Goal: Communication & Community: Answer question/provide support

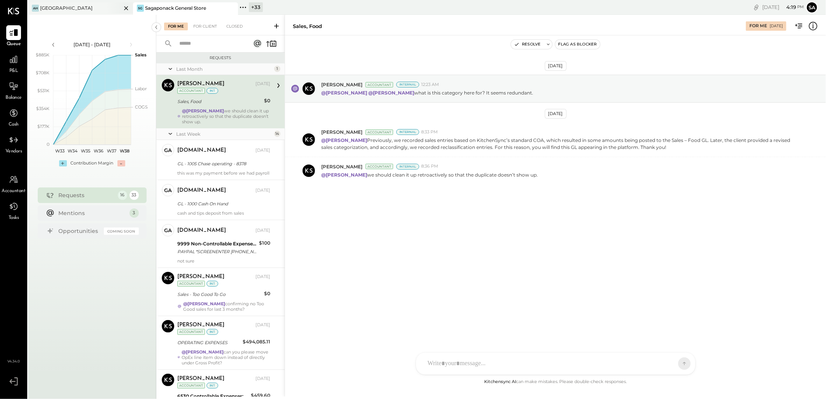
click at [63, 3] on div "AH Ashland Hill" at bounding box center [80, 8] width 105 height 12
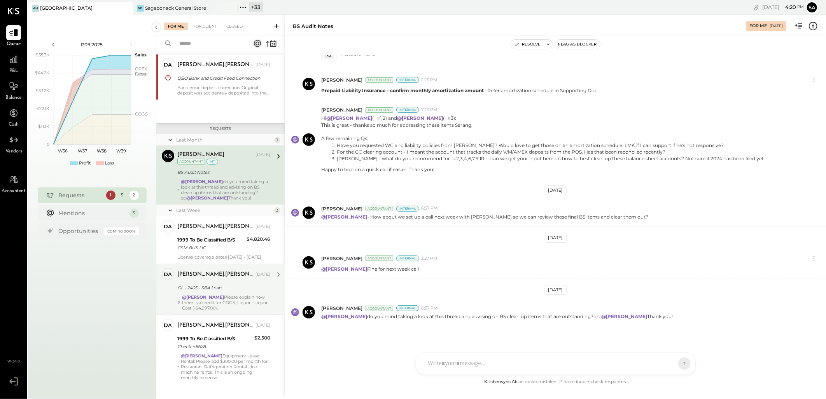
scroll to position [32, 0]
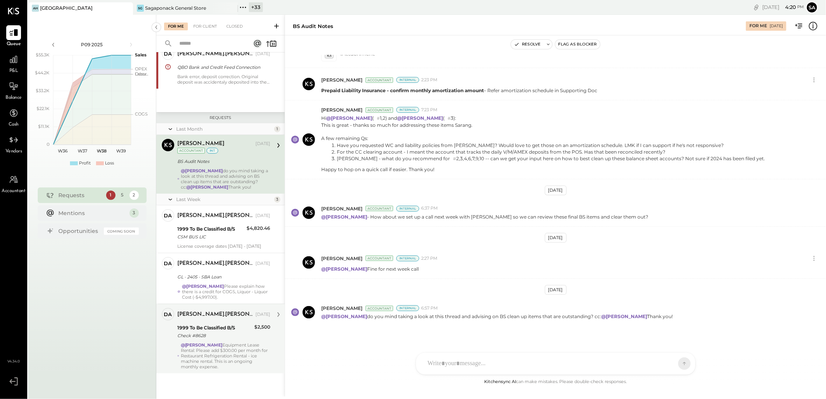
click at [198, 356] on div "@Sarang Khandhar Equipment Lease Rental: Please add $300.00 per month for Resta…" at bounding box center [225, 355] width 89 height 27
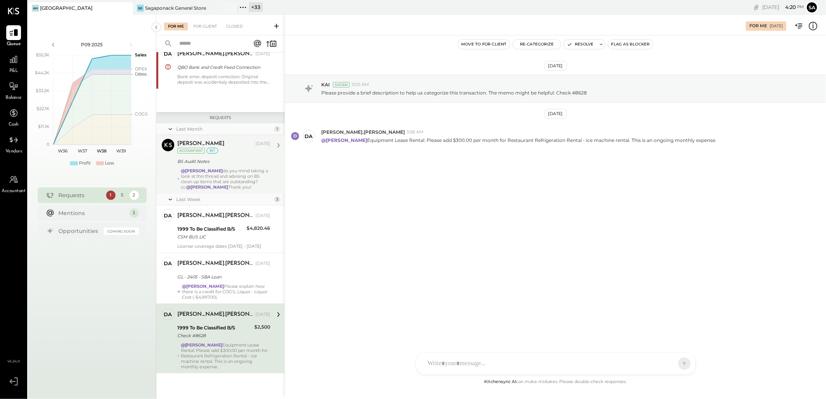
click at [236, 172] on div "@Joseph Shin do you mind taking a look at this thread and advising on BS clean …" at bounding box center [225, 179] width 89 height 22
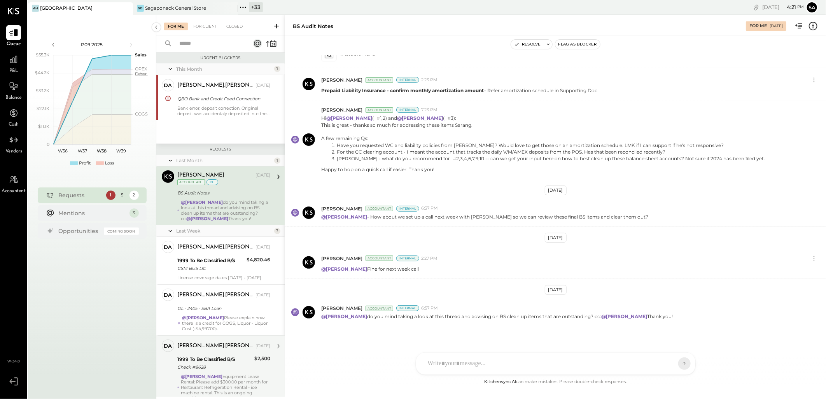
click at [233, 190] on div "BS Audit Notes" at bounding box center [222, 193] width 91 height 8
click at [190, 259] on div "1999 To Be Classified B/S" at bounding box center [210, 261] width 67 height 8
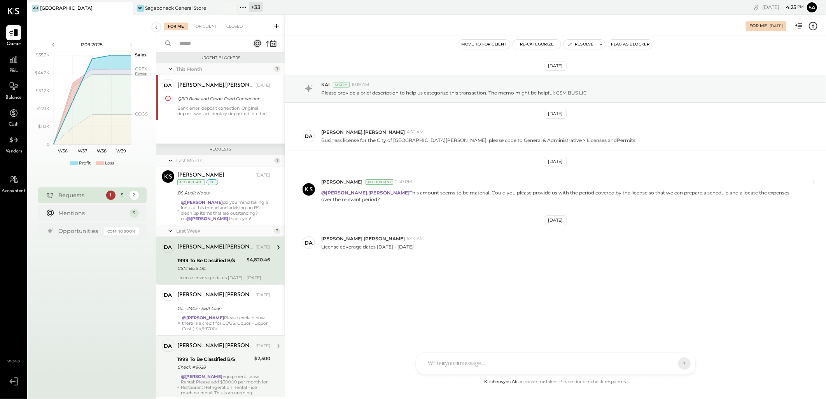
click at [225, 263] on div "1999 To Be Classified B/S" at bounding box center [210, 261] width 67 height 8
click at [812, 29] on icon at bounding box center [814, 26] width 10 height 10
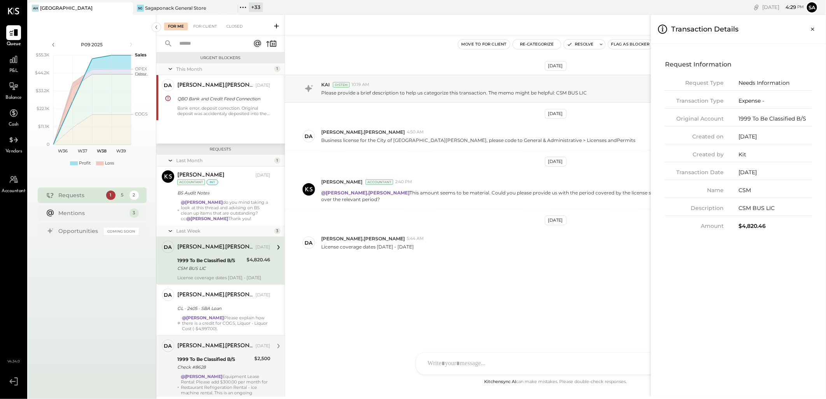
click at [542, 270] on div "For Me For Client Closed Urgent Blockers This Month 1 da david.stevenson Owner …" at bounding box center [491, 206] width 670 height 382
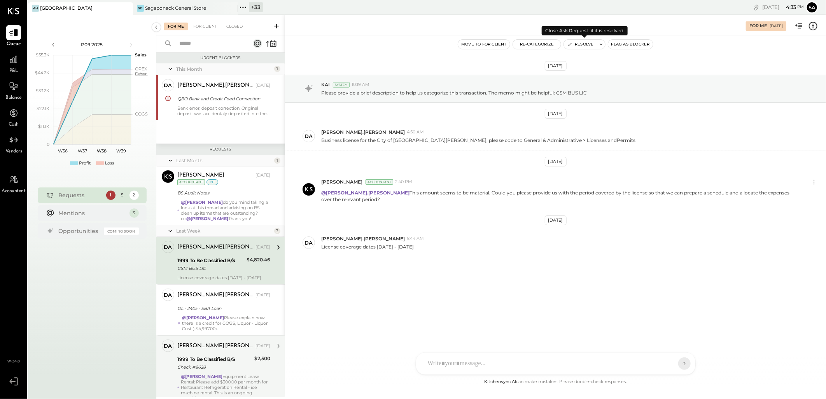
click at [582, 44] on button "Resolve" at bounding box center [580, 44] width 33 height 9
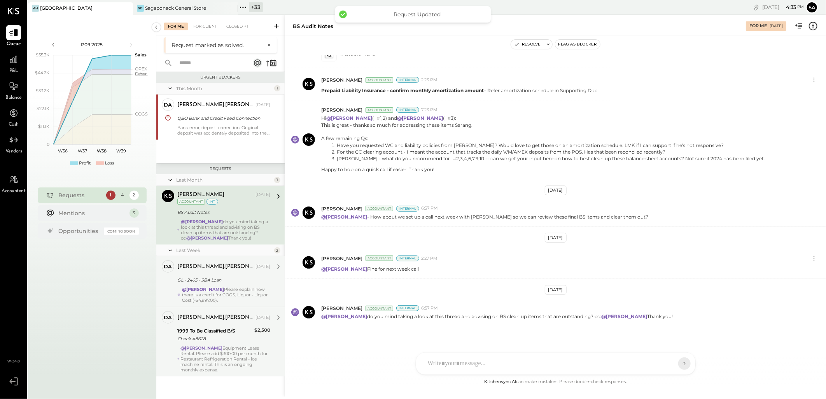
click at [230, 291] on div "@Sarang Khandhar Please explain how there is a credit for COGS, Liquor - Liquor…" at bounding box center [226, 295] width 88 height 16
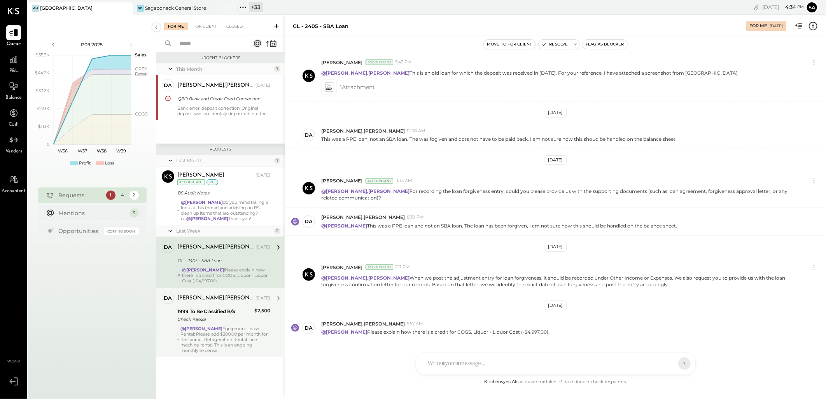
scroll to position [175, 0]
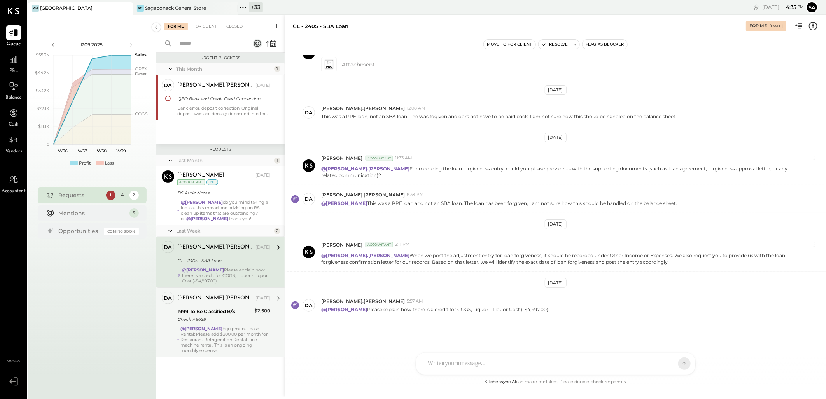
drag, startPoint x: 204, startPoint y: 22, endPoint x: 209, endPoint y: 36, distance: 14.9
click at [204, 23] on div "For Client" at bounding box center [205, 27] width 32 height 8
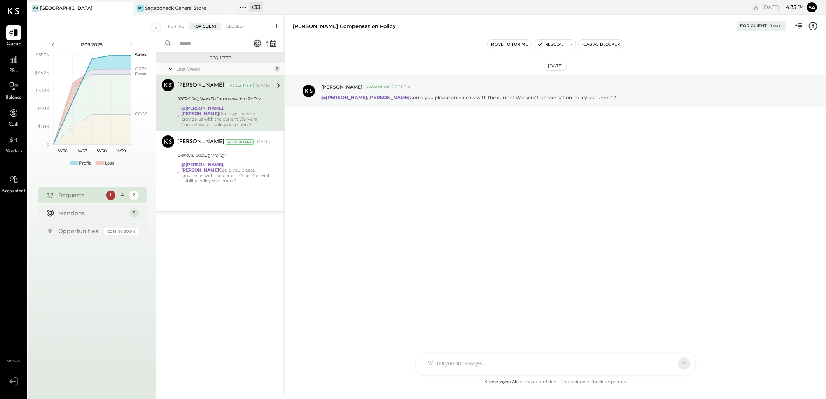
click at [247, 104] on div "Sarang Khandhar Accountant Sep 11, 2025 Workman Compensation Policy @david.stev…" at bounding box center [223, 103] width 93 height 48
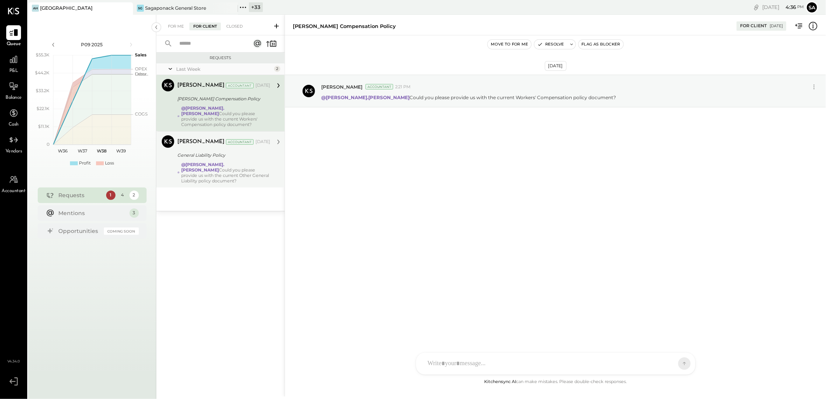
click at [238, 155] on div "Sarang Khandhar Accountant Sep 11, 2025 General Liability Policy @david.stevens…" at bounding box center [223, 159] width 93 height 48
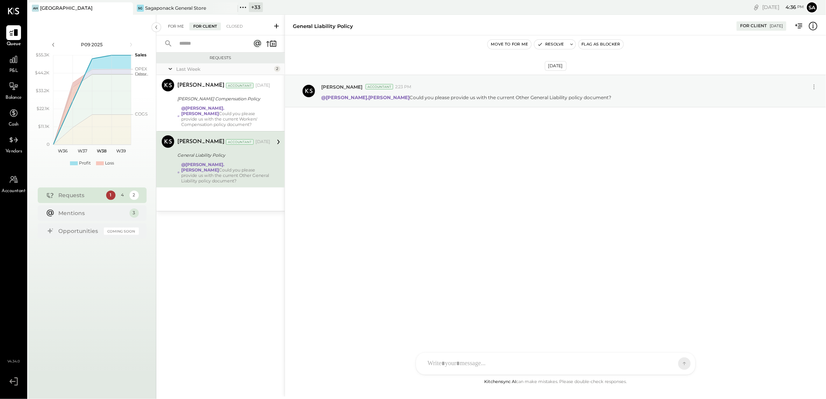
click at [173, 26] on div "For Me" at bounding box center [176, 27] width 24 height 8
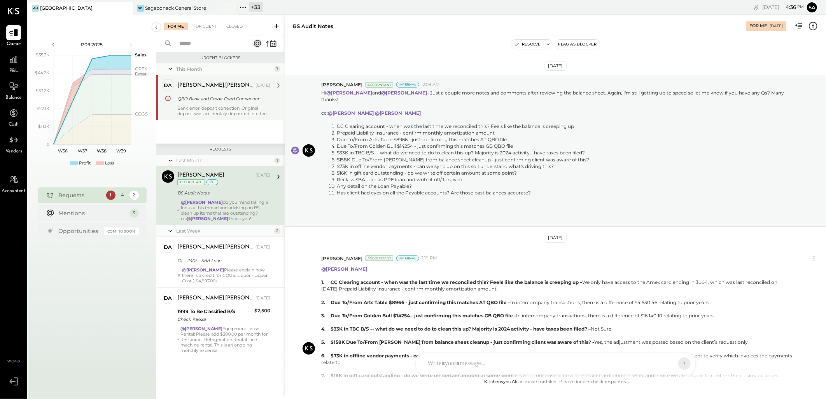
scroll to position [383, 0]
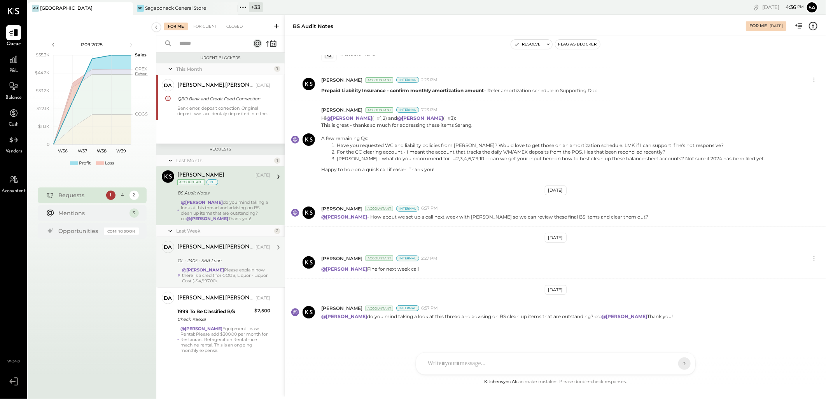
click at [239, 261] on div "GL - 2405 - SBA Loan" at bounding box center [222, 261] width 91 height 8
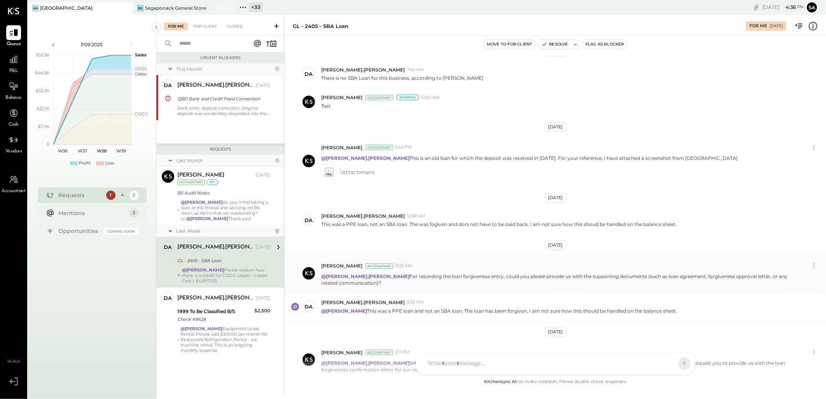
scroll to position [175, 0]
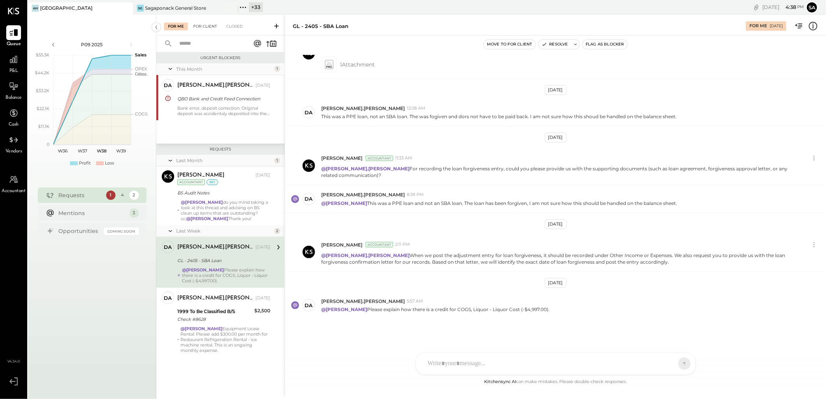
click at [200, 24] on div "For Client" at bounding box center [205, 27] width 32 height 8
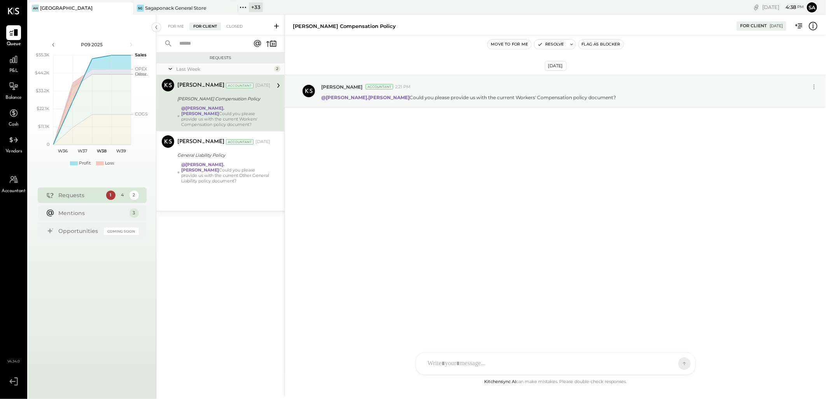
click at [238, 105] on div "@david.stevenson Could you please provide us with the current Workers' Compensa…" at bounding box center [225, 116] width 89 height 22
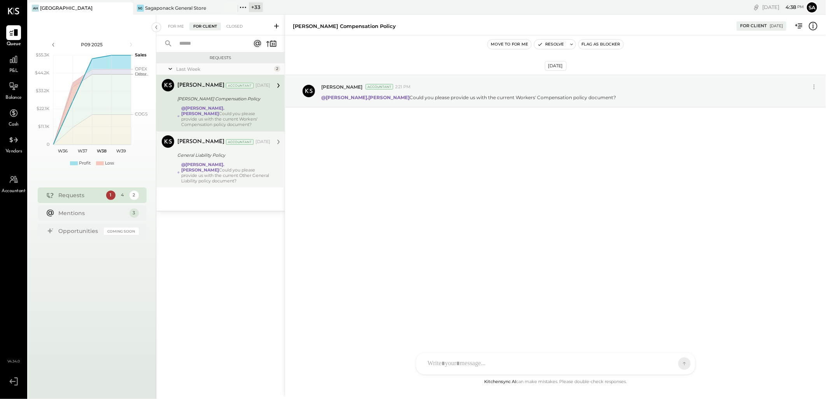
click at [231, 162] on div "@david.stevenson Could you please provide us with the current Other General Lia…" at bounding box center [225, 173] width 89 height 22
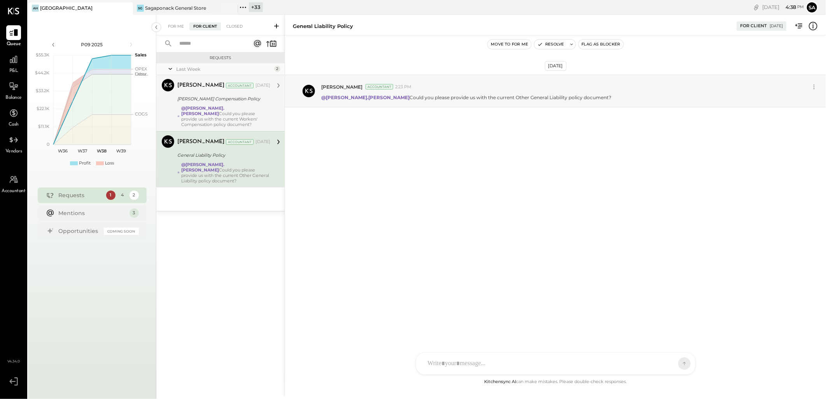
click at [227, 108] on div "@david.stevenson Could you please provide us with the current Workers' Compensa…" at bounding box center [225, 116] width 89 height 22
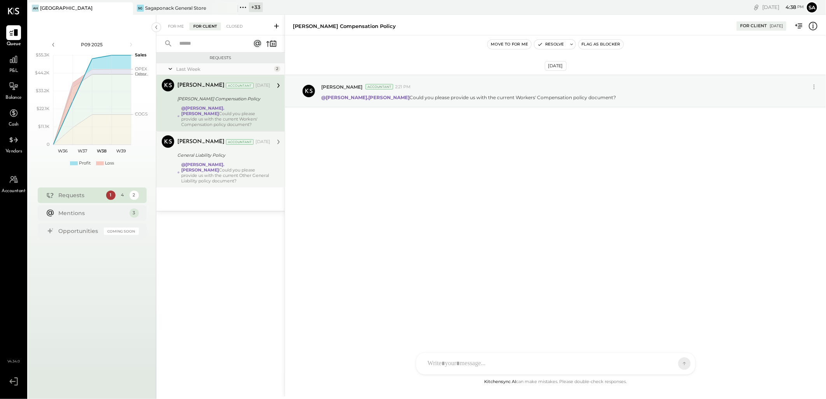
click at [226, 164] on div "@david.stevenson Could you please provide us with the current Other General Lia…" at bounding box center [225, 173] width 89 height 22
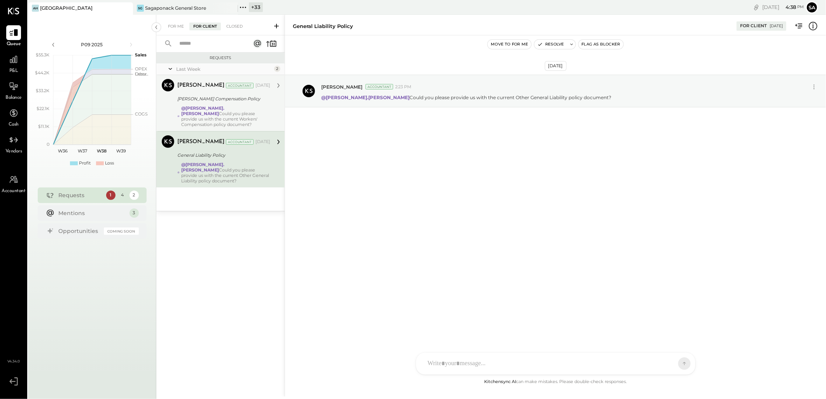
click at [221, 102] on div "Workman Compensation Policy" at bounding box center [222, 99] width 91 height 8
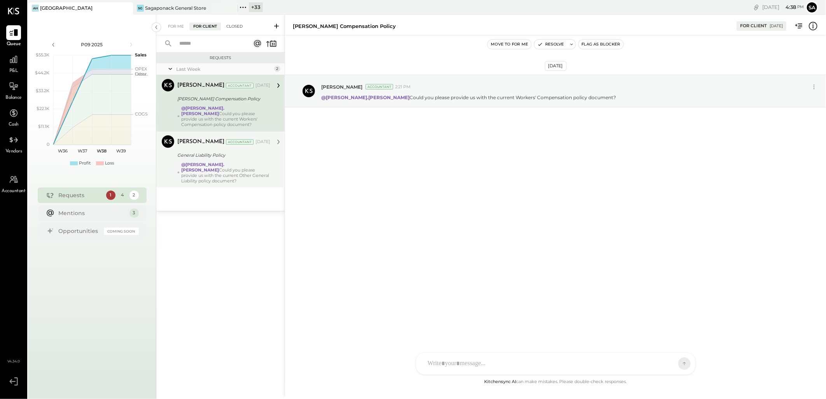
click at [230, 28] on div "Closed" at bounding box center [235, 27] width 24 height 8
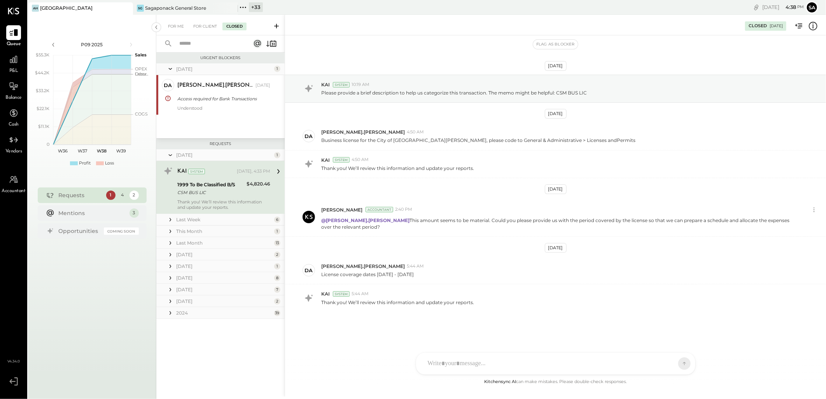
click at [169, 220] on icon at bounding box center [171, 220] width 8 height 8
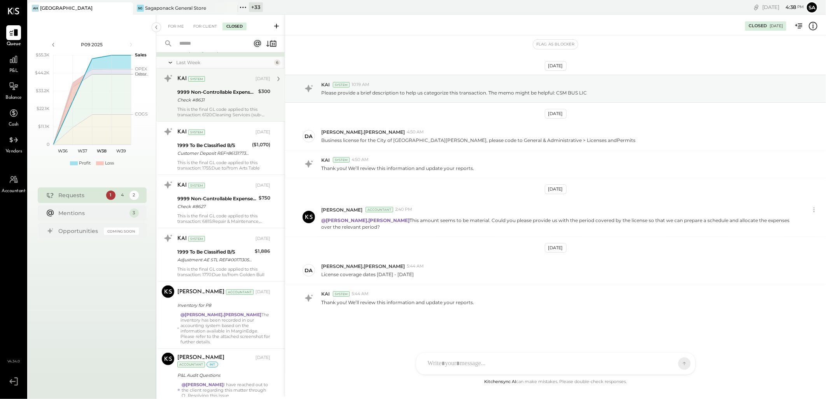
scroll to position [173, 0]
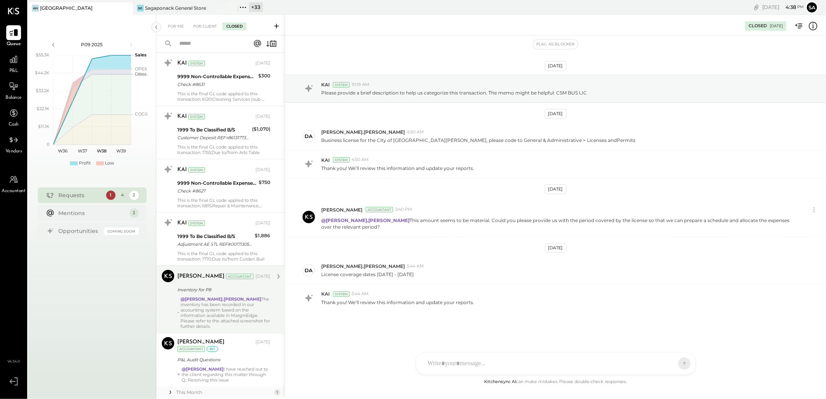
click at [222, 310] on div "@david.stevenson The inventory has been recorded in our accounting system based…" at bounding box center [226, 313] width 90 height 33
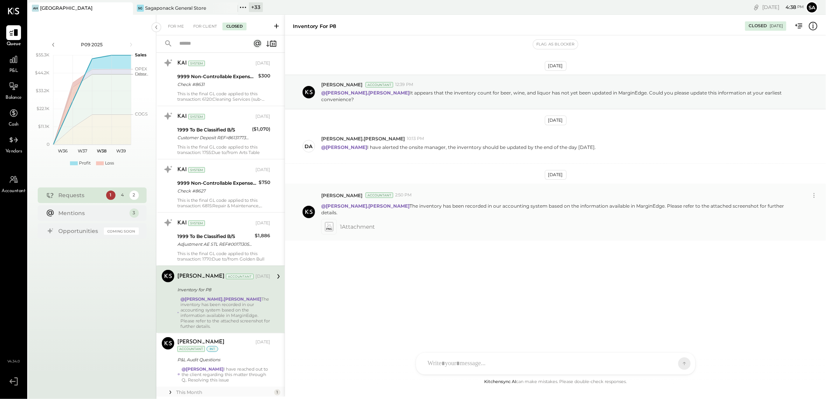
click at [333, 223] on icon at bounding box center [329, 227] width 8 height 9
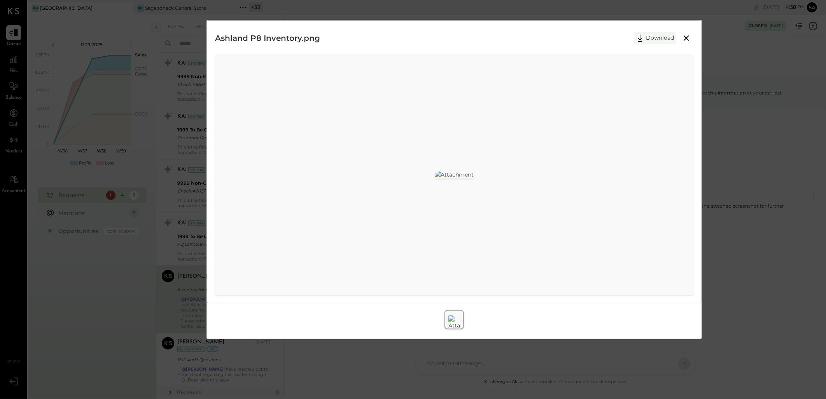
click at [666, 37] on button "Download" at bounding box center [656, 38] width 42 height 12
click at [768, 107] on div "Ashland P8 Inventory.png Download" at bounding box center [413, 199] width 826 height 399
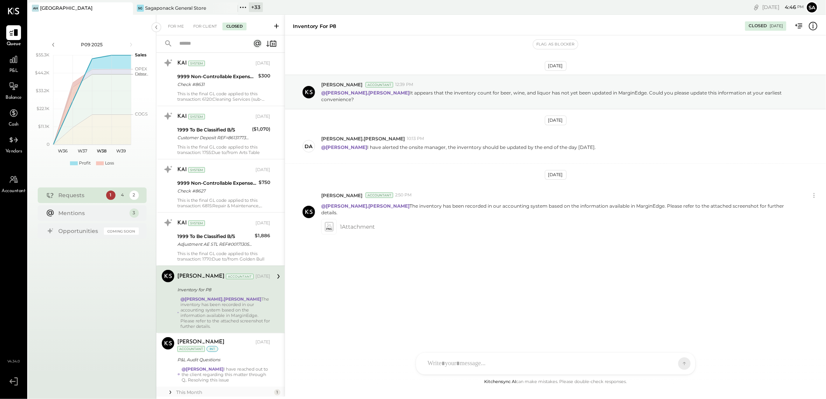
drag, startPoint x: 208, startPoint y: 25, endPoint x: 251, endPoint y: 304, distance: 281.9
click at [208, 25] on div "For Client" at bounding box center [205, 27] width 32 height 8
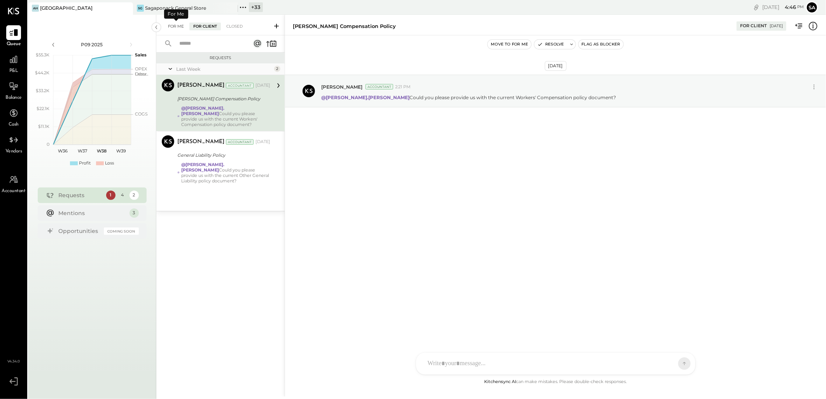
click at [175, 26] on div "For Me" at bounding box center [176, 27] width 24 height 8
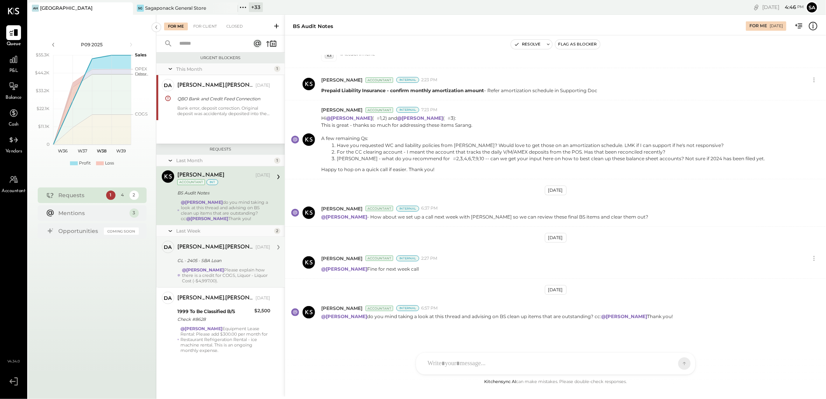
click at [237, 269] on div "@Sarang Khandhar Please explain how there is a credit for COGS, Liquor - Liquor…" at bounding box center [226, 275] width 88 height 16
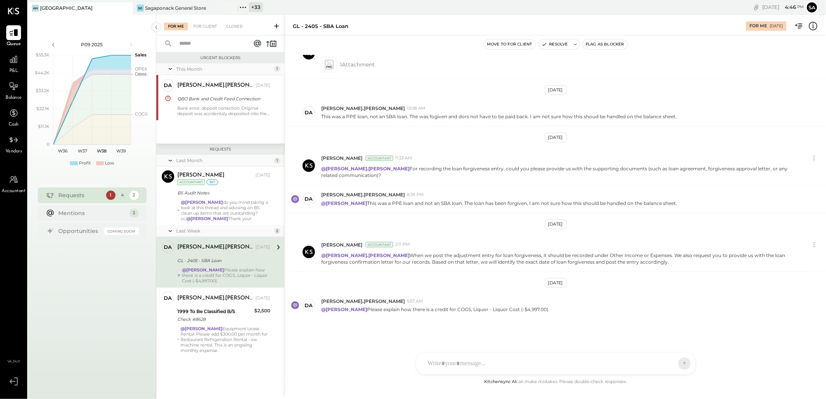
scroll to position [175, 0]
click at [508, 367] on div at bounding box center [549, 363] width 250 height 17
click at [456, 325] on div at bounding box center [556, 330] width 264 height 31
type input "*"
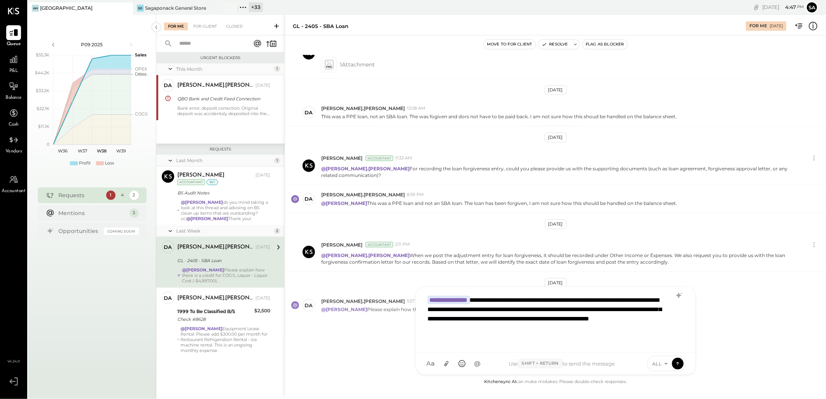
scroll to position [1, 0]
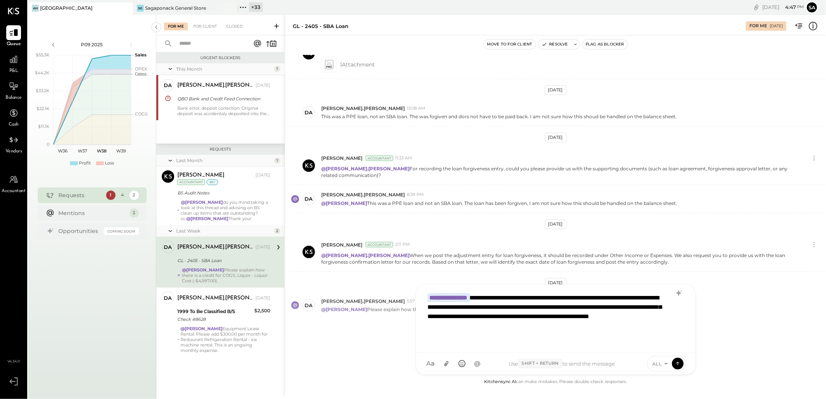
click at [445, 340] on div at bounding box center [546, 335] width 236 height 9
click at [668, 339] on div "**********" at bounding box center [555, 317] width 263 height 58
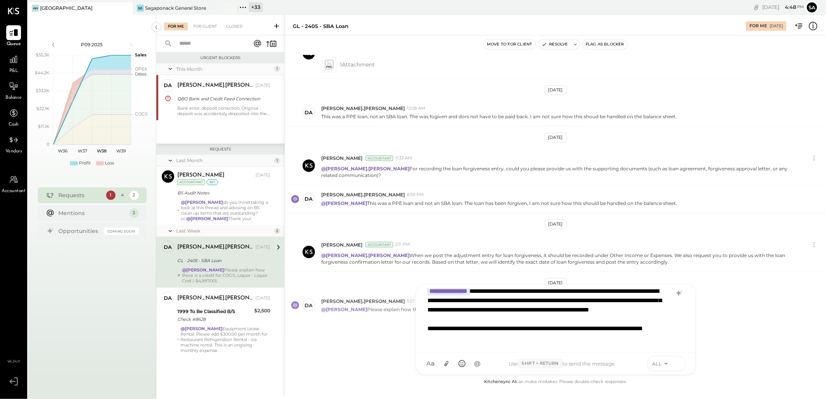
click at [681, 364] on icon at bounding box center [678, 364] width 7 height 8
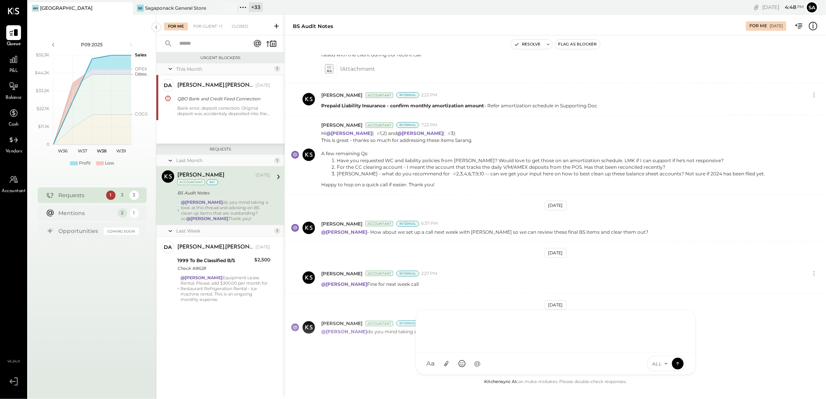
scroll to position [383, 0]
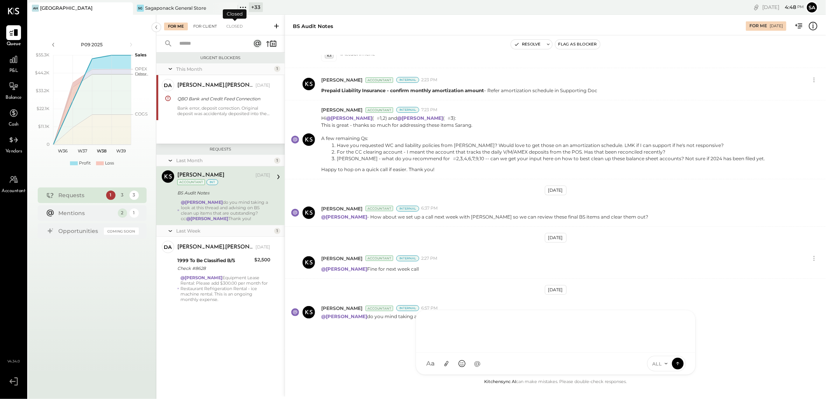
click at [209, 26] on div "For Client" at bounding box center [205, 27] width 32 height 8
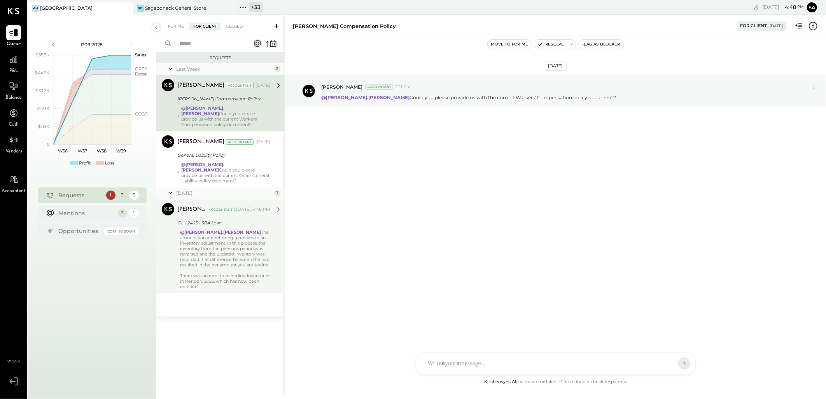
click at [224, 238] on div "@david.stevenson The amount you are referring to relates to an inventory adjust…" at bounding box center [225, 260] width 90 height 60
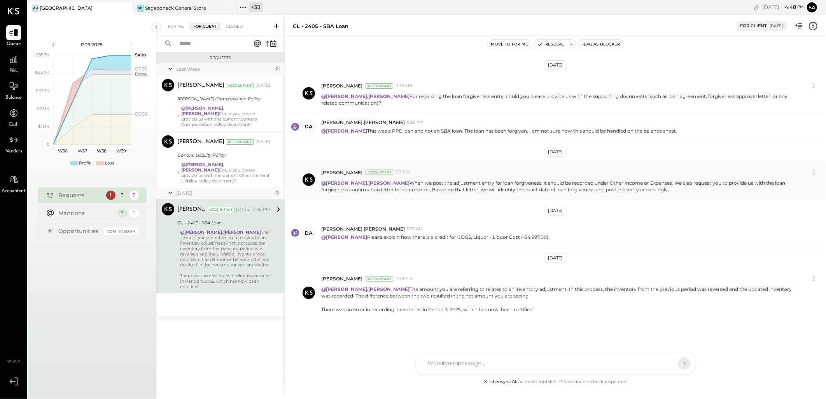
drag, startPoint x: 597, startPoint y: 190, endPoint x: 321, endPoint y: 186, distance: 275.9
click at [321, 186] on div "Sarang Khandhar Accountant 2:11 PM @david.stevenson When we post the adjustment…" at bounding box center [555, 180] width 541 height 39
click at [466, 362] on div at bounding box center [549, 363] width 250 height 17
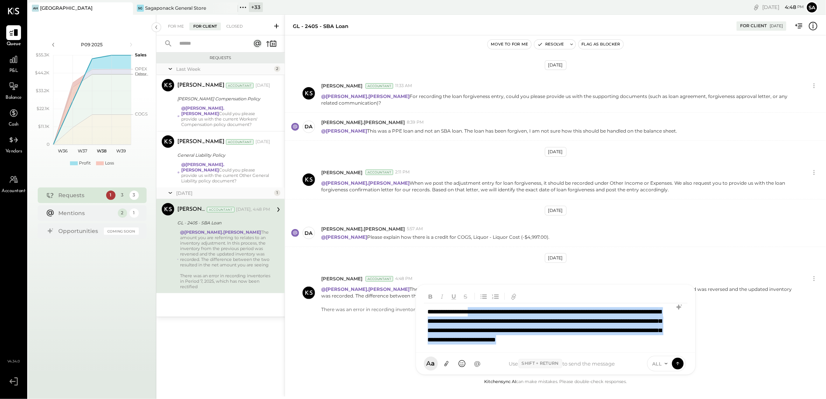
scroll to position [11, 0]
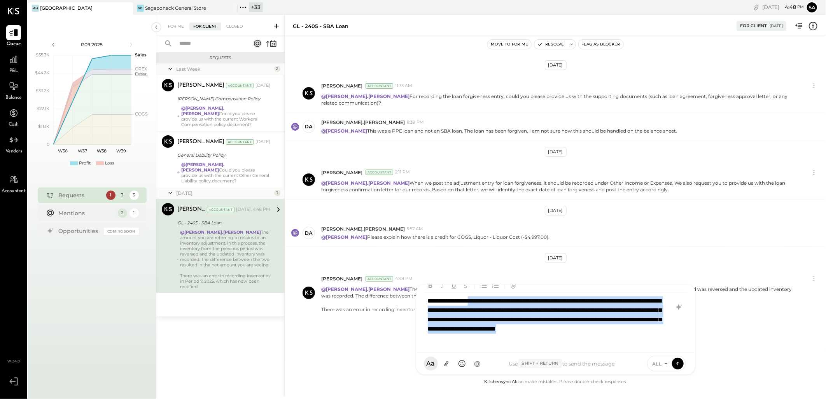
drag, startPoint x: 487, startPoint y: 312, endPoint x: 591, endPoint y: 357, distance: 113.3
click at [591, 357] on div "**********" at bounding box center [556, 329] width 280 height 91
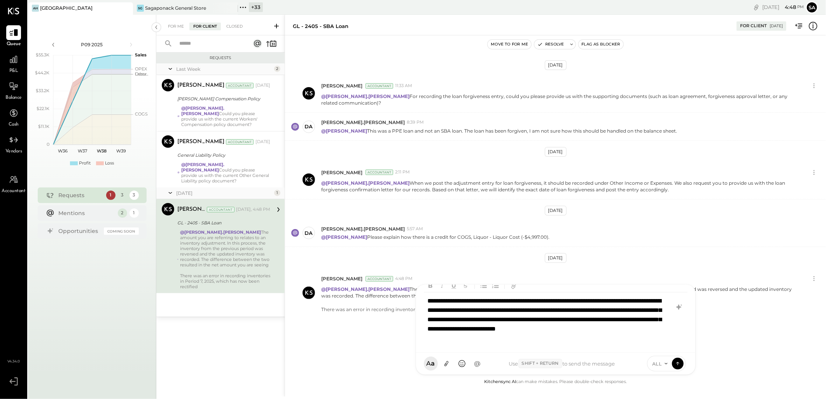
scroll to position [0, 0]
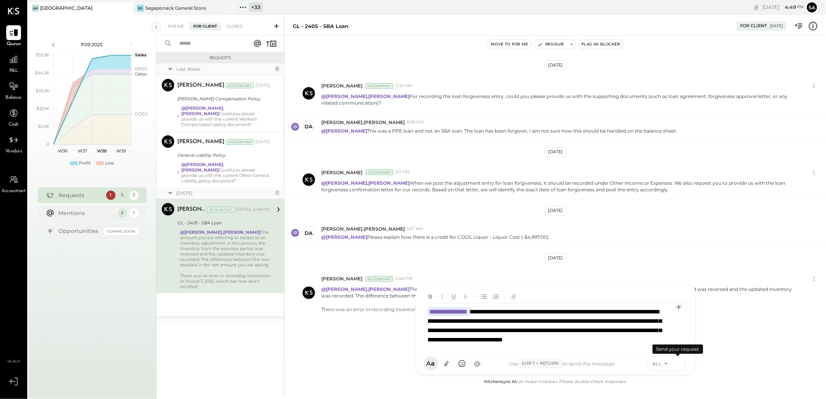
click at [678, 366] on icon at bounding box center [678, 364] width 7 height 8
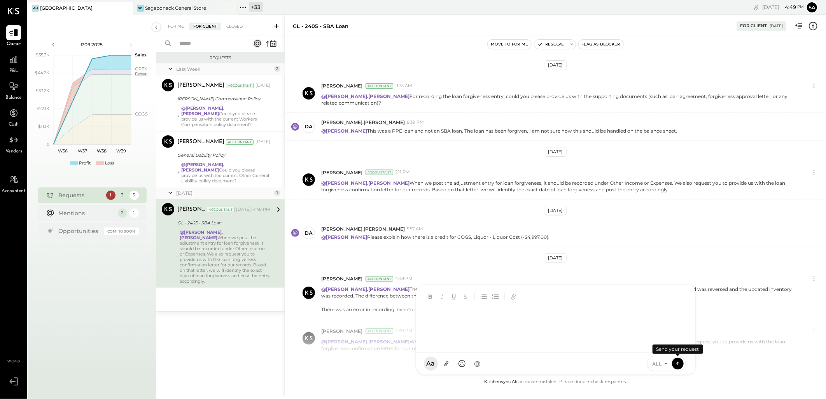
scroll to position [286, 0]
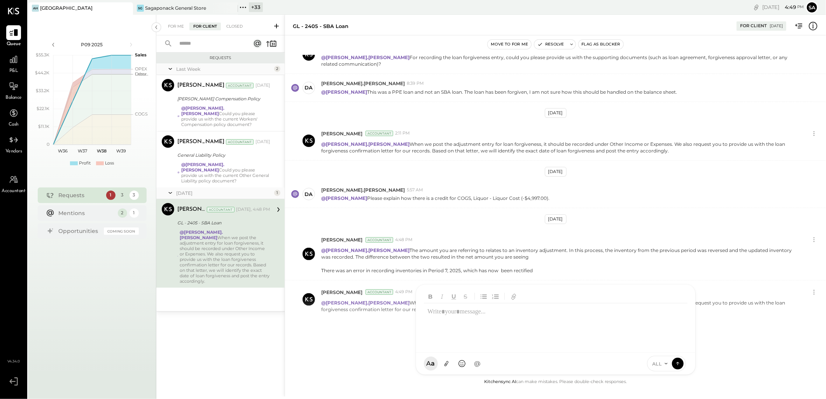
click at [356, 337] on div "Jul 4th, 2025 Sarang Khandhar Accountant 8:12 PM Could you please provide us wi…" at bounding box center [555, 216] width 541 height 323
click at [161, 23] on div "For Me For Client Closed" at bounding box center [220, 25] width 128 height 21
click at [175, 23] on div "For Me" at bounding box center [176, 27] width 24 height 8
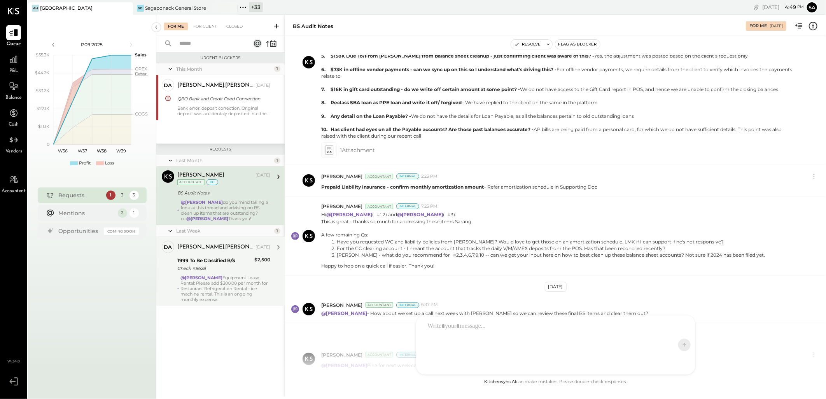
scroll to position [383, 0]
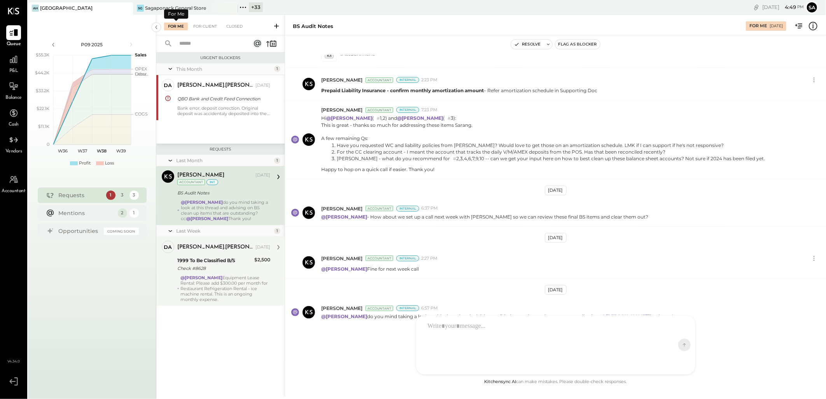
click at [219, 298] on div "@Sarang Khandhar Equipment Lease Rental: Please add $300.00 per month for Resta…" at bounding box center [225, 288] width 89 height 27
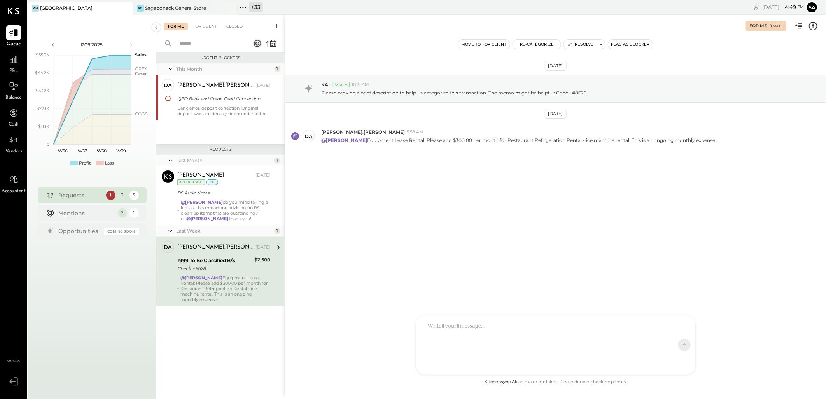
click at [816, 30] on icon at bounding box center [814, 26] width 10 height 10
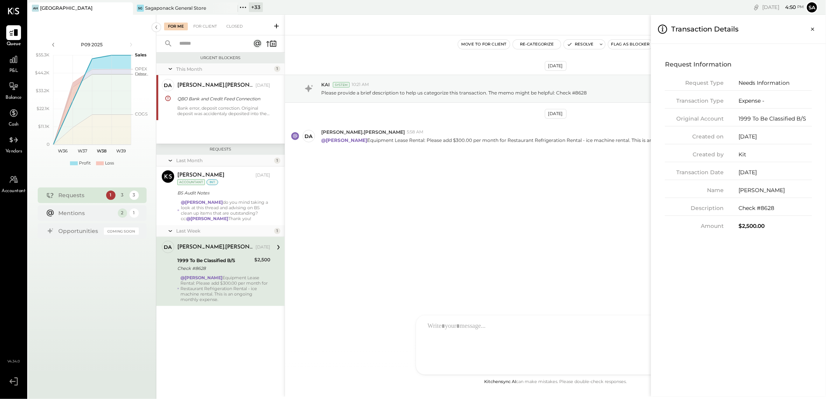
click at [395, 212] on div "For Me For Client Closed Urgent Blockers This Month 1 da david.stevenson Owner …" at bounding box center [491, 206] width 670 height 382
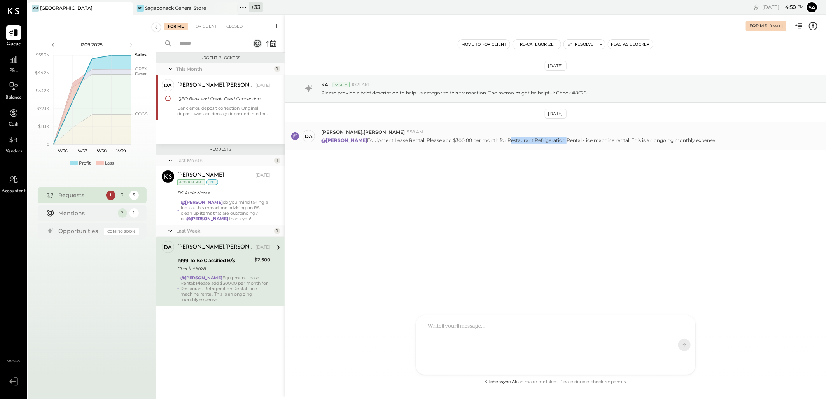
drag, startPoint x: 511, startPoint y: 139, endPoint x: 568, endPoint y: 145, distance: 57.9
click at [568, 145] on div "da david.stevenson 5:58 AM @Sarang Khandhar Equipment Lease Rental: Please add …" at bounding box center [555, 136] width 541 height 27
copy p "Restaurant Refrigeration"
click at [374, 246] on div "Sep 4th, 2025 KAI System 10:21 AM Please provide a brief description to help us…" at bounding box center [555, 206] width 541 height 342
click at [813, 26] on icon at bounding box center [814, 26] width 10 height 10
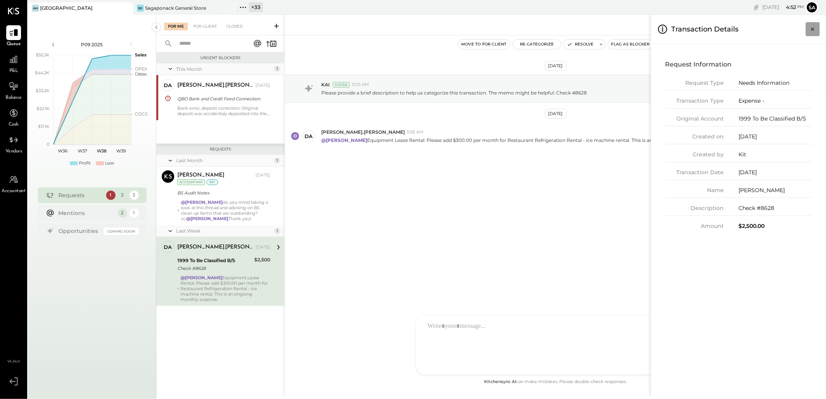
click at [810, 29] on icon "Close panel" at bounding box center [813, 29] width 8 height 8
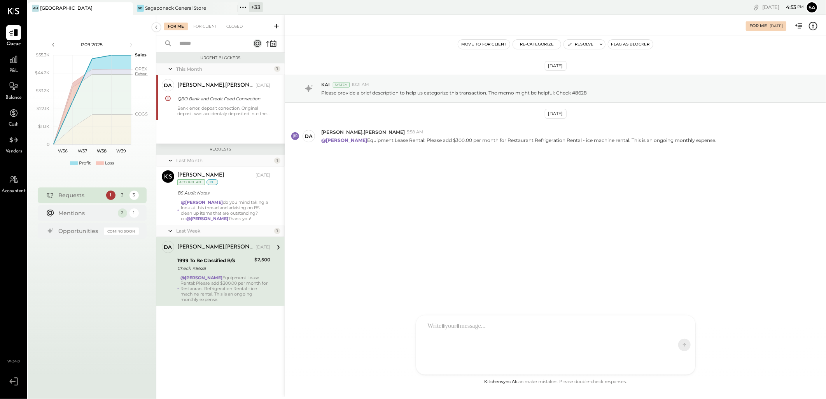
click at [812, 27] on icon at bounding box center [814, 26] width 10 height 10
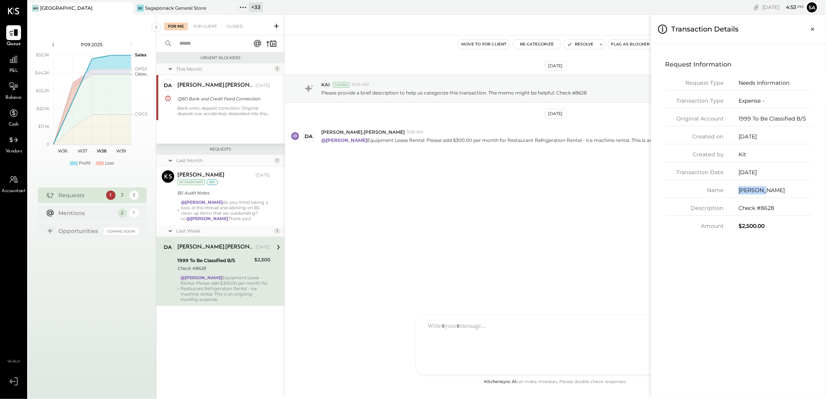
drag, startPoint x: 738, startPoint y: 191, endPoint x: 773, endPoint y: 191, distance: 34.6
click at [773, 191] on div "Name Martinez" at bounding box center [738, 192] width 147 height 12
copy div "Martinez"
drag, startPoint x: 444, startPoint y: 333, endPoint x: 452, endPoint y: 326, distance: 11.0
click at [444, 333] on div "For Me For Client Closed Urgent Blockers This Month 1 da david.stevenson Owner …" at bounding box center [491, 206] width 670 height 382
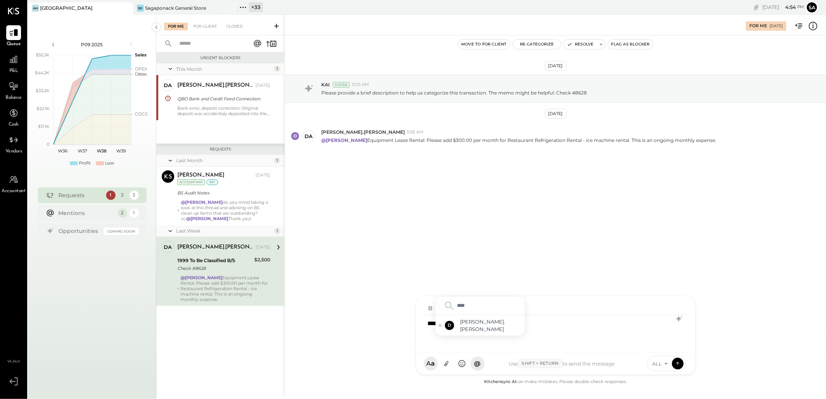
type input "*****"
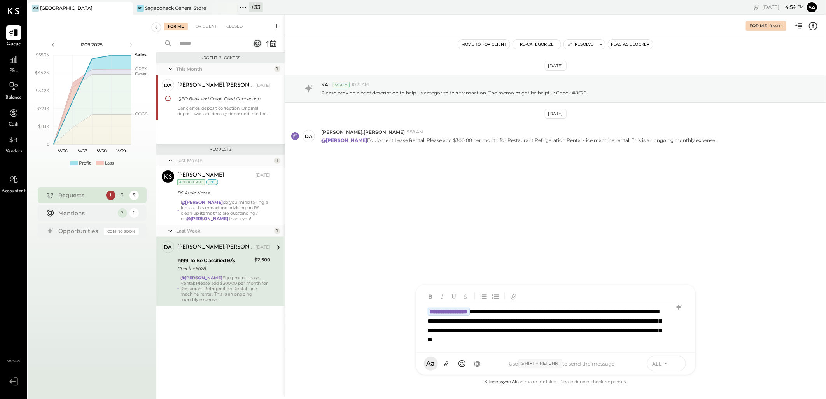
click at [677, 363] on icon at bounding box center [677, 363] width 3 height 2
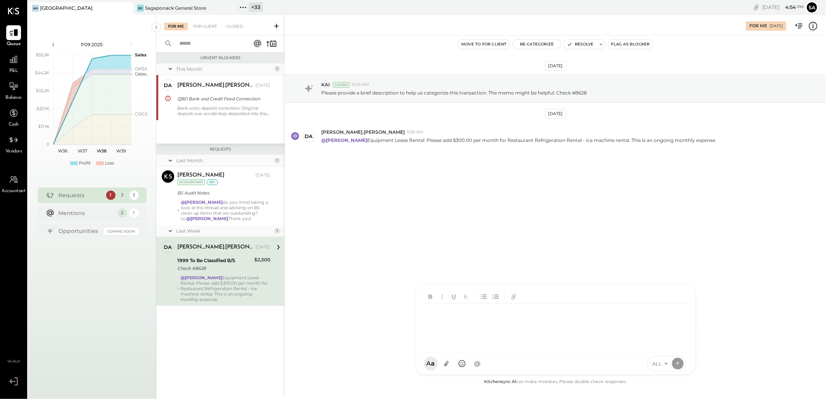
scroll to position [383, 0]
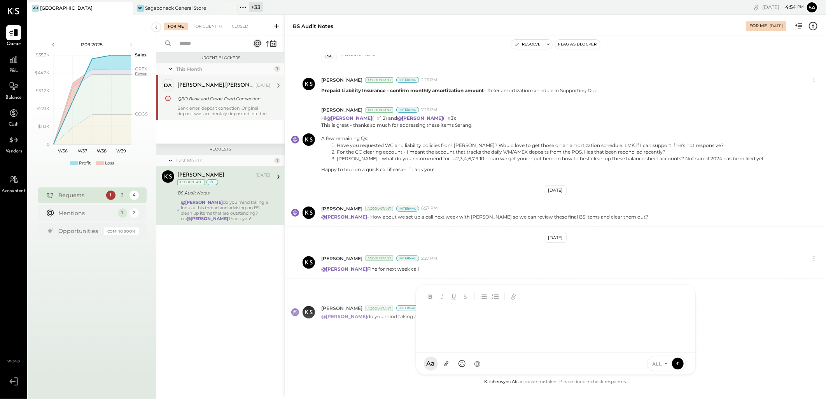
click at [206, 100] on div "QBO Bank and Credit Feed Connection" at bounding box center [222, 99] width 91 height 8
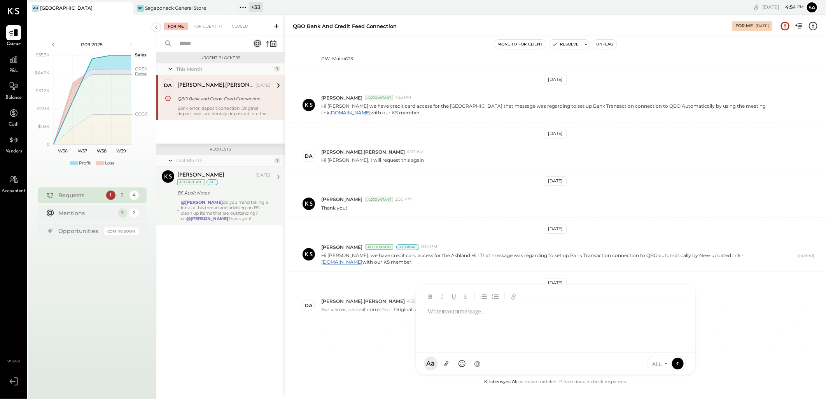
scroll to position [109, 0]
click at [207, 199] on div "[PERSON_NAME] [DATE] Accountant int BS Audit Notes @[PERSON_NAME] do you mind t…" at bounding box center [223, 195] width 93 height 51
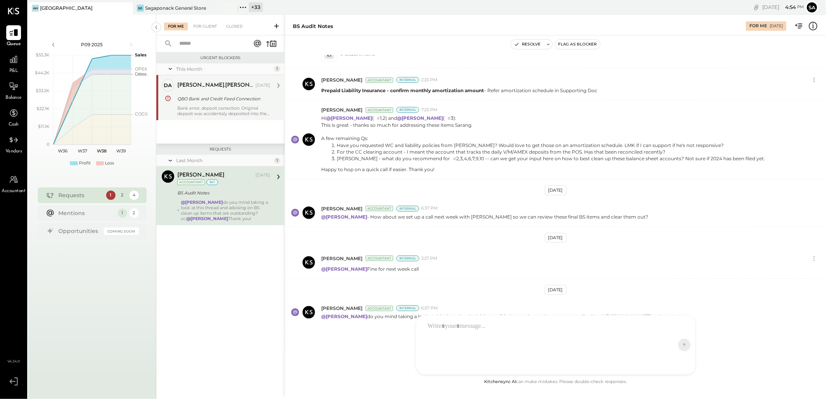
click at [217, 104] on div "david.stevenson Sep 09, 2025 QBO Bank and Credit Feed Connection Bank error, de…" at bounding box center [223, 97] width 93 height 37
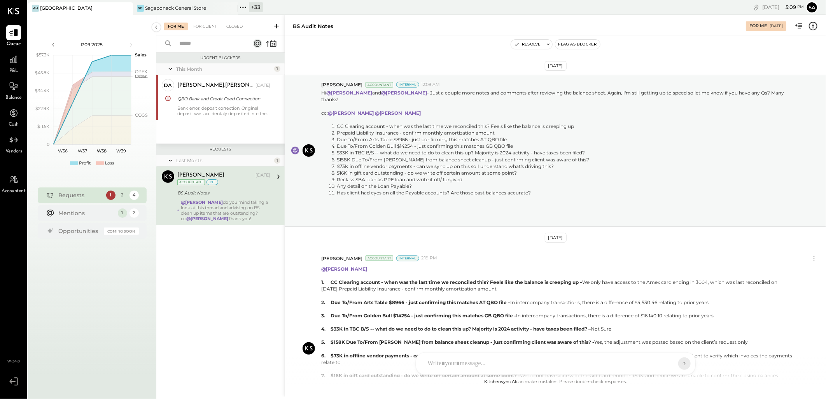
scroll to position [383, 0]
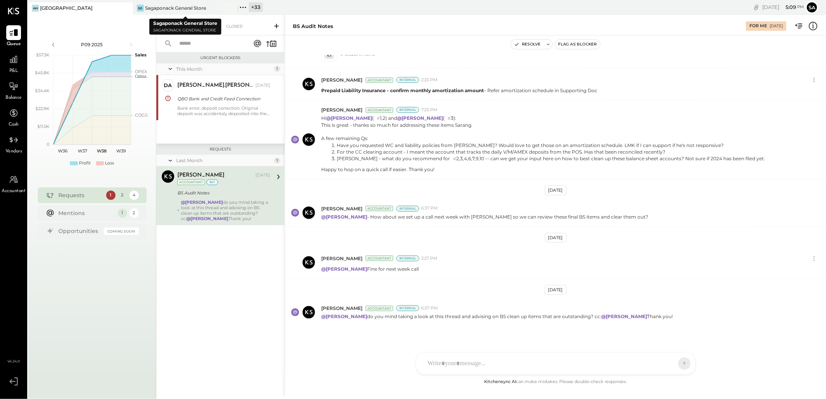
click at [232, 6] on icon at bounding box center [231, 8] width 10 height 9
click at [153, 6] on div "+ 34" at bounding box center [151, 7] width 14 height 10
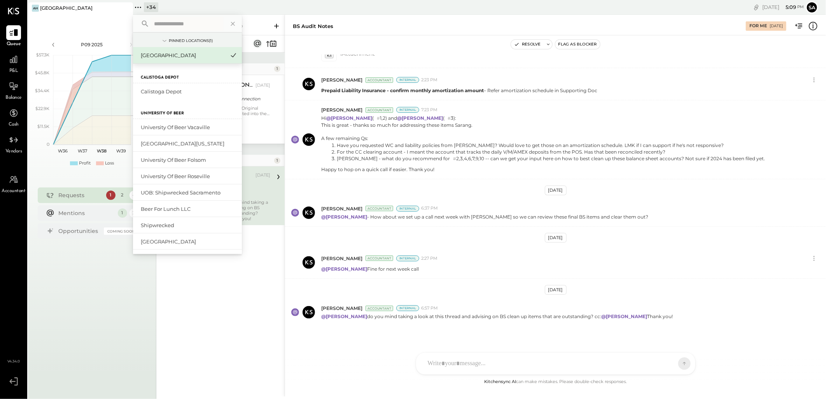
click at [188, 22] on input "text" at bounding box center [187, 24] width 72 height 14
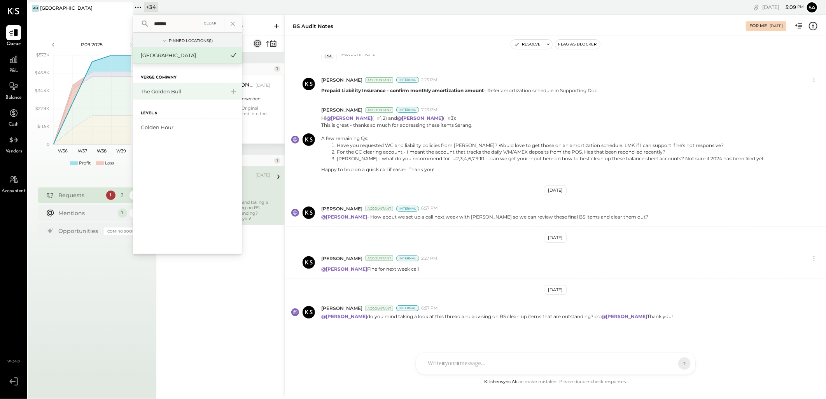
type input "******"
click at [176, 91] on div "The Golden Bull" at bounding box center [183, 91] width 84 height 7
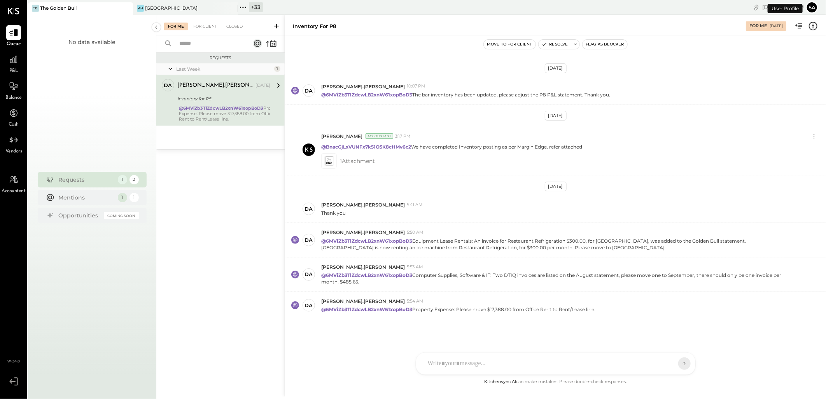
scroll to position [87, 0]
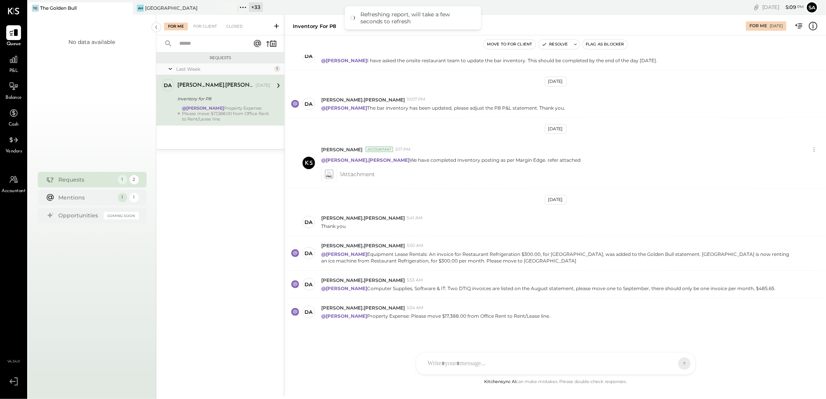
click at [201, 99] on div "Inventory for P8" at bounding box center [222, 99] width 91 height 8
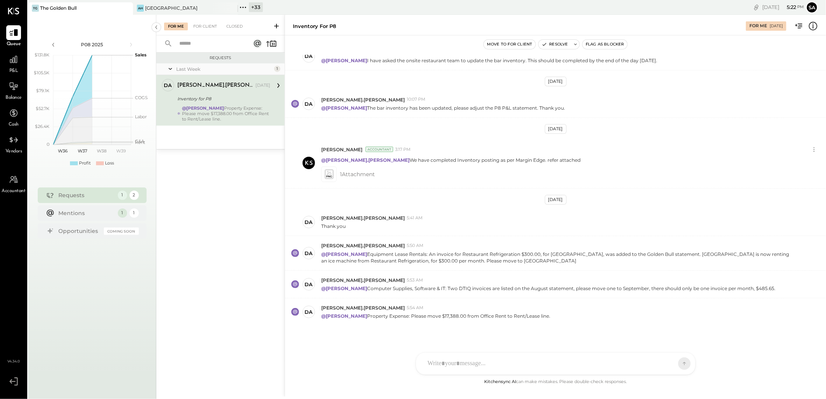
click at [452, 358] on div at bounding box center [549, 363] width 250 height 17
click at [449, 322] on div at bounding box center [556, 330] width 264 height 31
type input "*****"
click at [479, 328] on span "[PERSON_NAME].[PERSON_NAME]" at bounding box center [491, 325] width 61 height 14
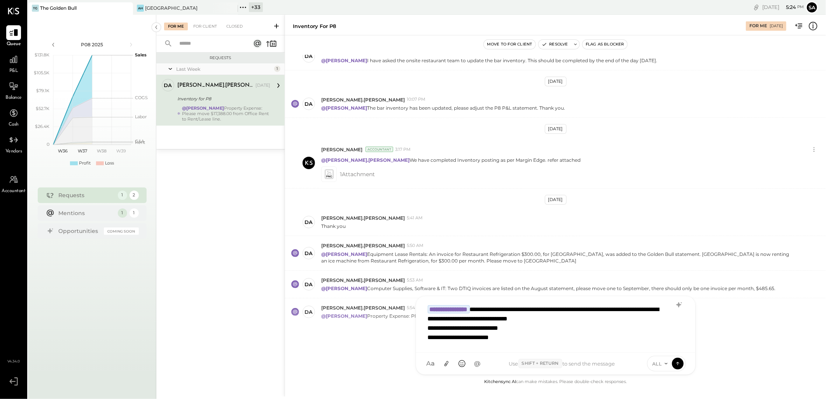
click at [493, 309] on div "**********" at bounding box center [556, 323] width 264 height 45
click at [591, 319] on div "**********" at bounding box center [546, 323] width 237 height 37
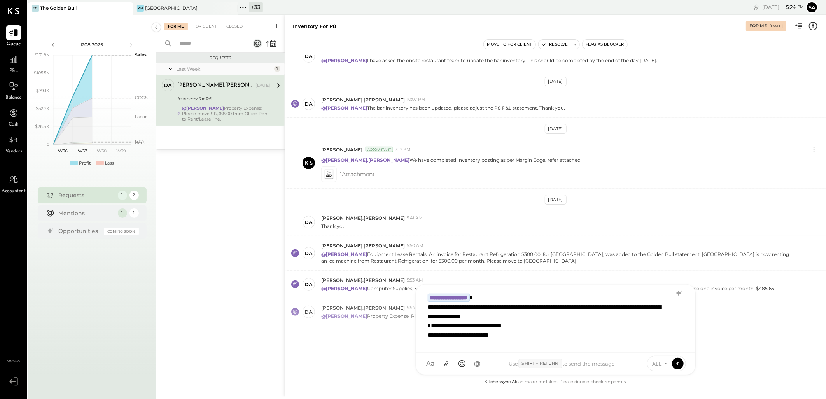
click at [539, 340] on div "**********" at bounding box center [546, 335] width 236 height 28
click at [515, 299] on div "**********" at bounding box center [555, 318] width 263 height 58
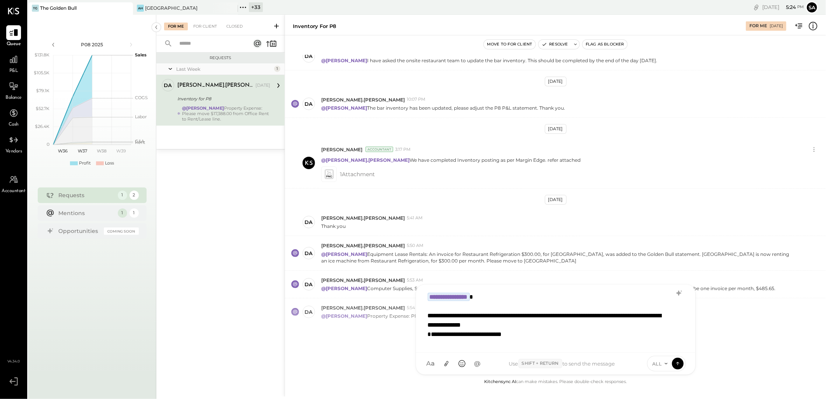
scroll to position [1, 0]
click at [677, 363] on icon at bounding box center [677, 363] width 3 height 2
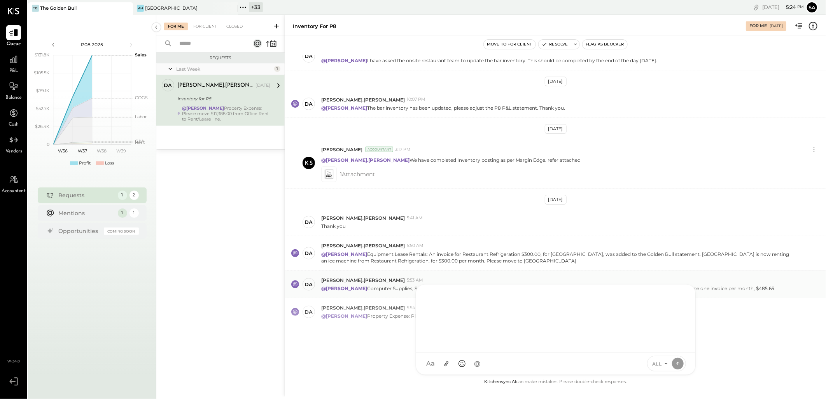
scroll to position [0, 0]
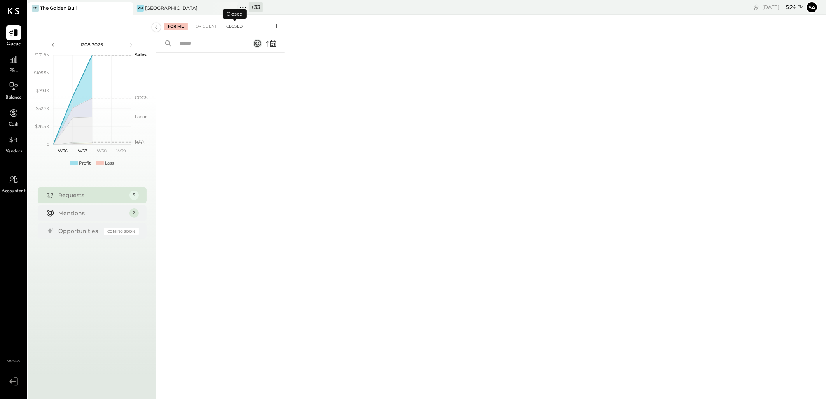
click at [242, 24] on div "Closed" at bounding box center [235, 27] width 24 height 8
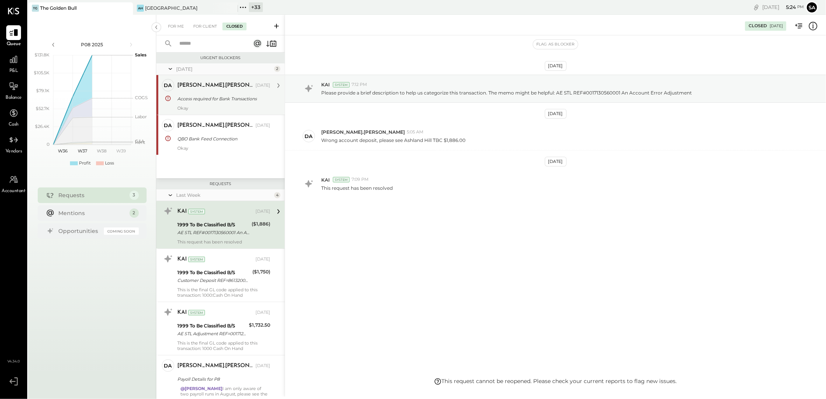
click at [224, 91] on div "david.stevenson Jul 22, 2025" at bounding box center [223, 85] width 93 height 13
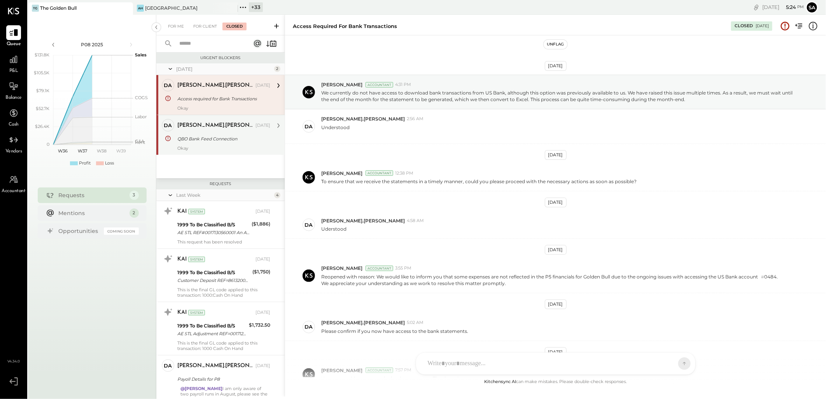
scroll to position [117, 0]
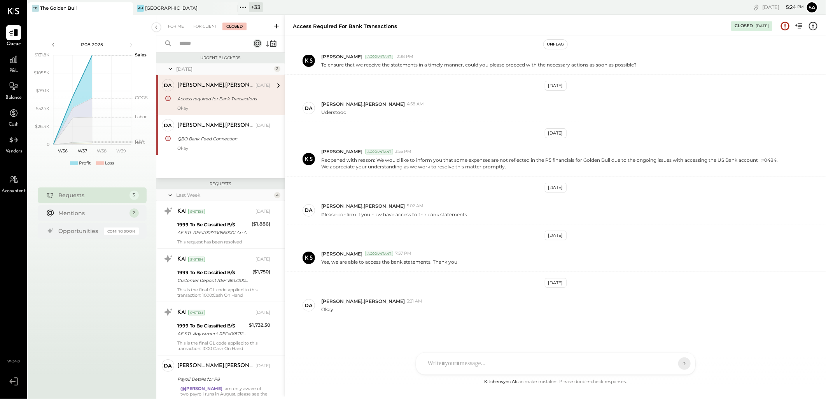
click at [218, 137] on div "QBO Bank Feed Connection" at bounding box center [222, 139] width 91 height 8
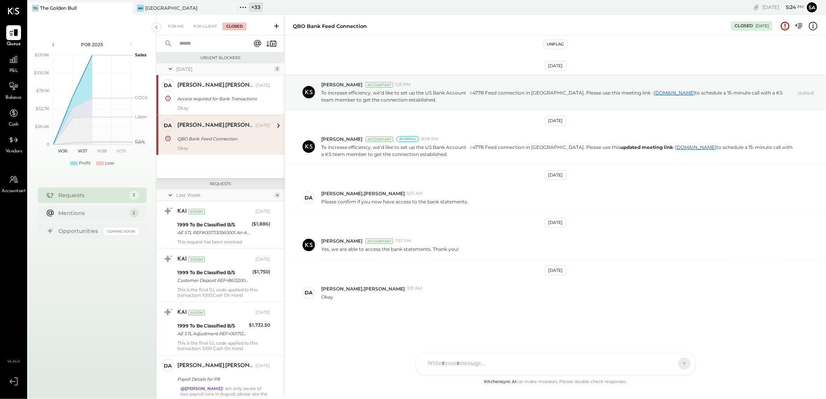
click at [264, 44] on div at bounding box center [265, 43] width 24 height 11
click at [268, 44] on icon at bounding box center [271, 43] width 11 height 11
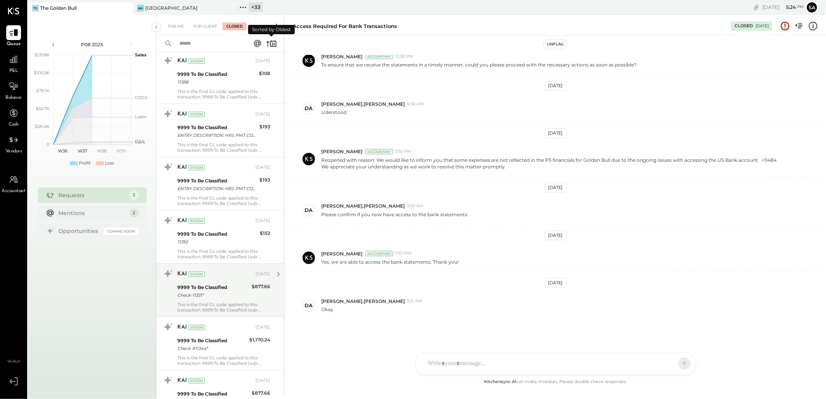
scroll to position [1686, 0]
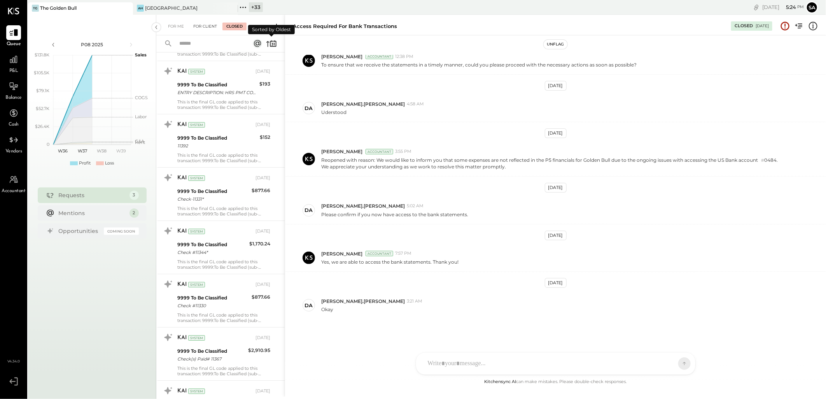
click at [212, 26] on div "For Client" at bounding box center [205, 27] width 32 height 8
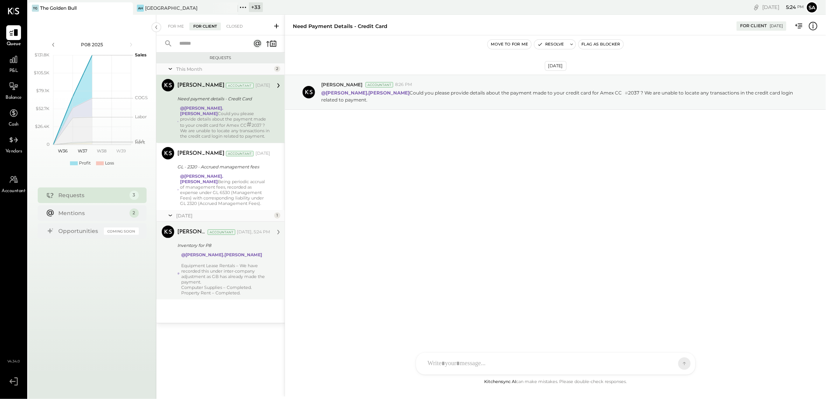
click at [236, 270] on div "Equipment Lease Rentals – We have recorded this under inter-company adjustment …" at bounding box center [225, 274] width 89 height 22
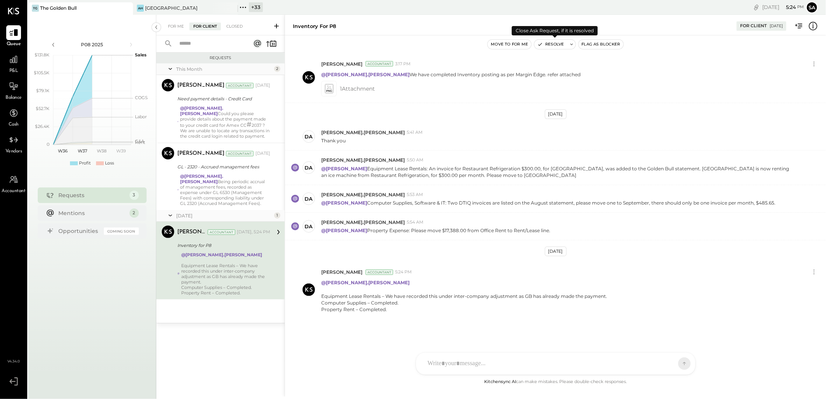
click at [550, 44] on button "Resolve" at bounding box center [551, 44] width 33 height 9
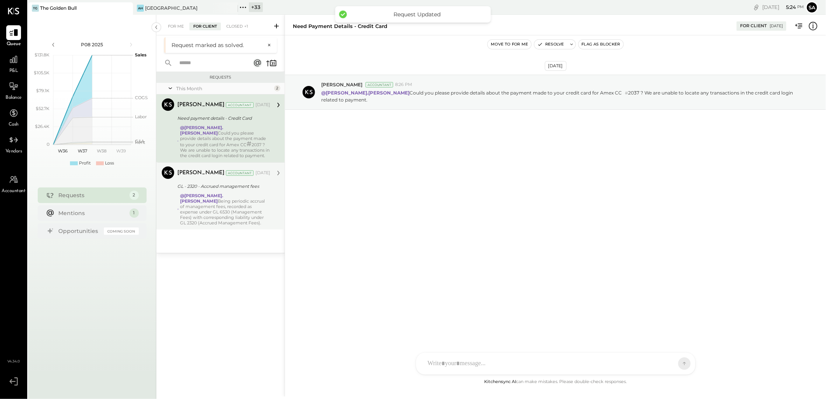
click at [232, 208] on div "@david.stevenson Being periodic accrual of management fees, recorded as expense…" at bounding box center [226, 209] width 90 height 33
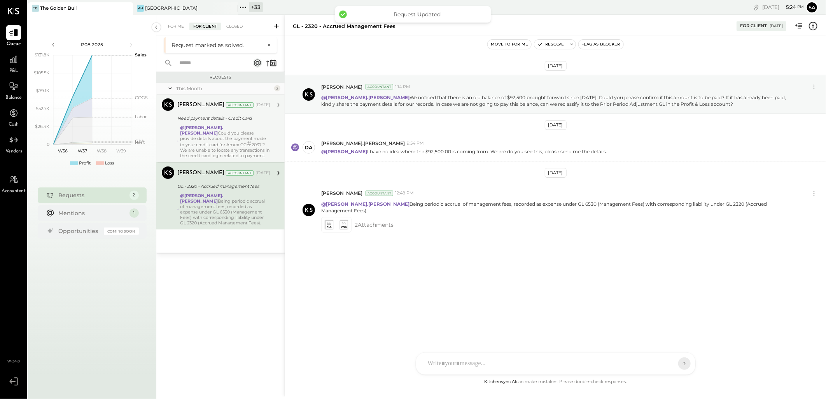
click at [215, 134] on div "@david.stevenson Could you please provide details about the payment made to you…" at bounding box center [225, 141] width 90 height 33
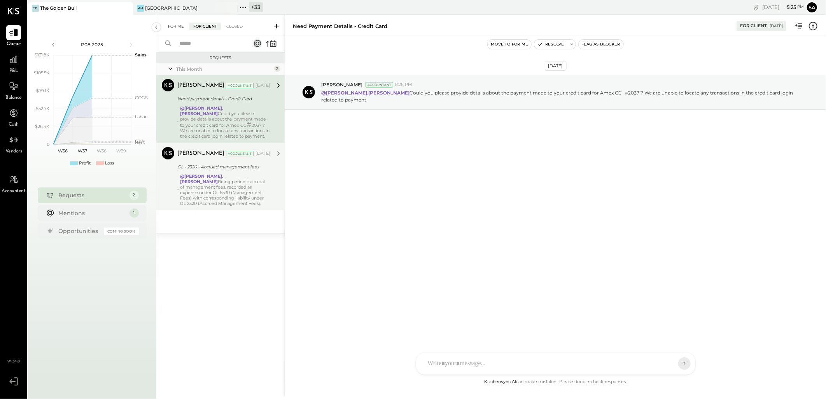
click at [175, 25] on div "For Me" at bounding box center [176, 27] width 24 height 8
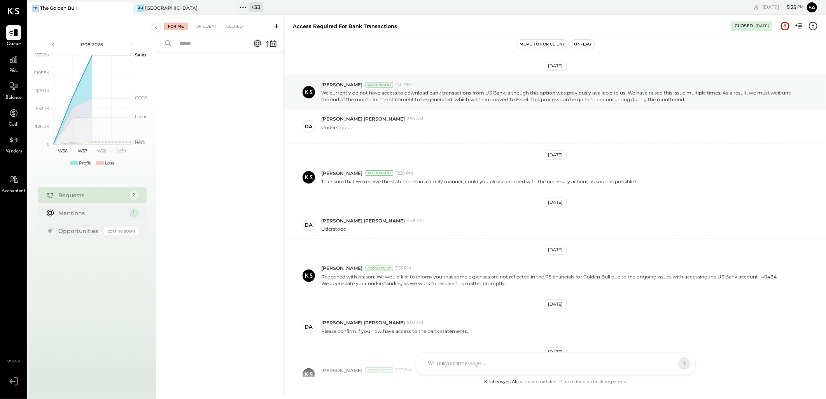
scroll to position [117, 0]
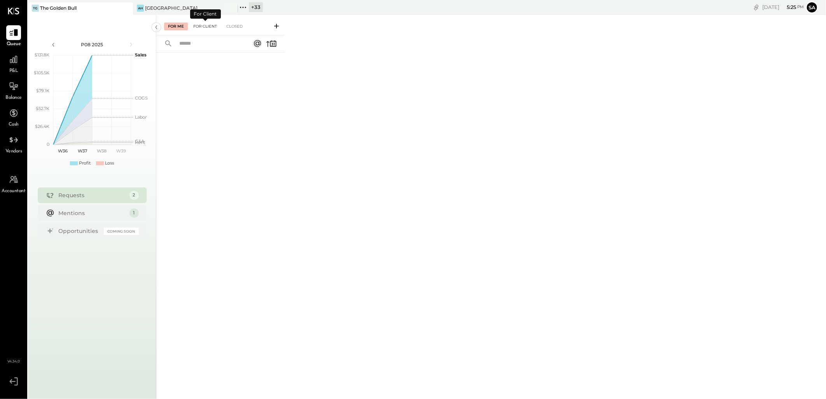
click at [209, 27] on div "For Client" at bounding box center [205, 27] width 32 height 8
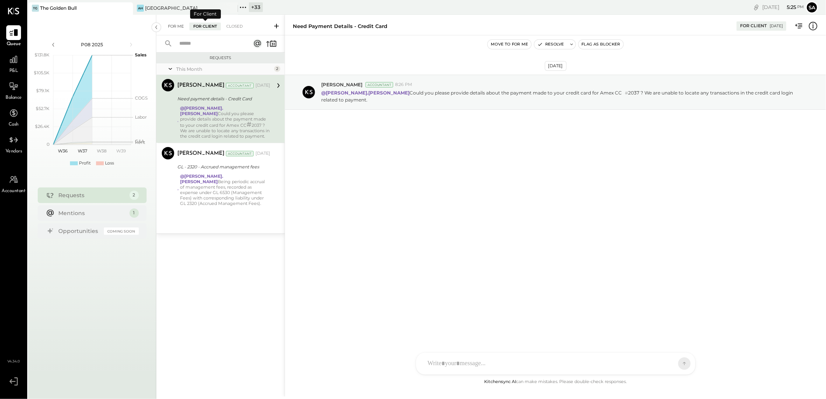
click at [170, 24] on div "For Me" at bounding box center [176, 27] width 24 height 8
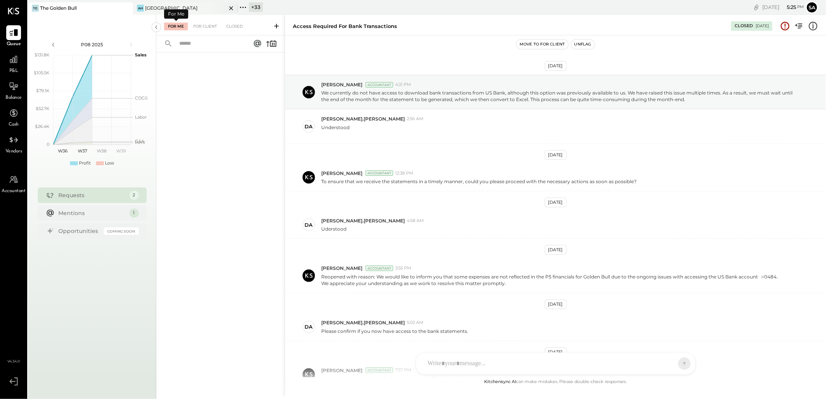
scroll to position [117, 0]
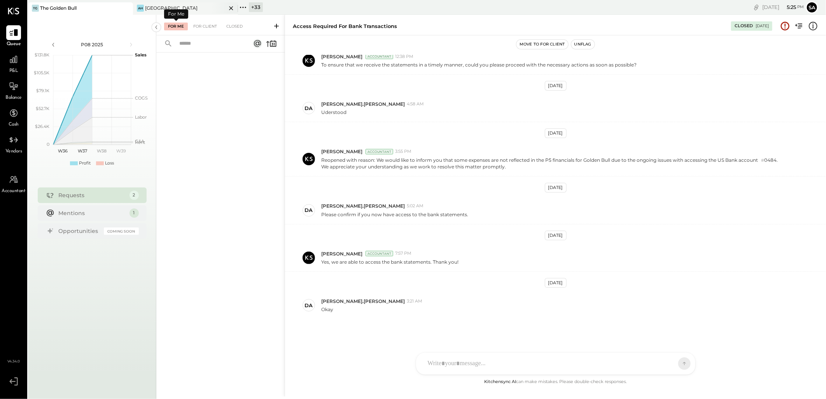
click at [168, 2] on div "AH [GEOGRAPHIC_DATA]" at bounding box center [185, 8] width 105 height 12
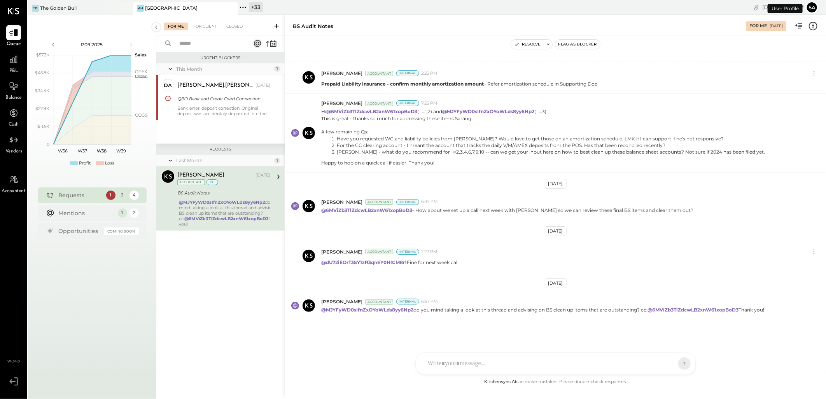
scroll to position [383, 0]
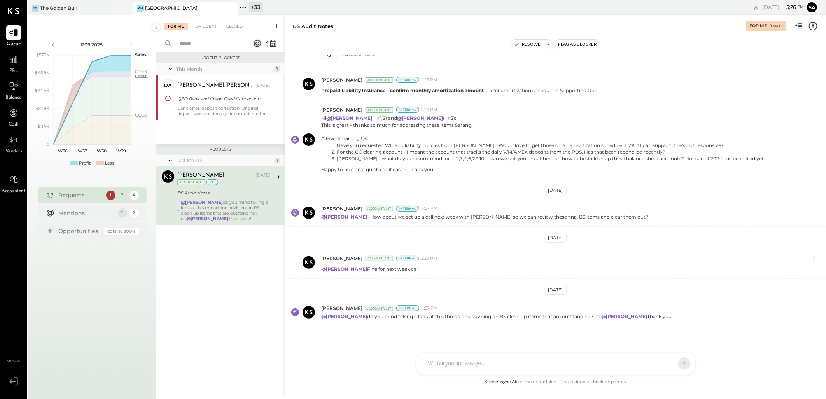
click at [230, 196] on div "BS Audit Notes" at bounding box center [222, 193] width 91 height 8
click at [240, 111] on div "Bank error, deposit correction. Original deposit was accidentaly deposited into…" at bounding box center [223, 110] width 93 height 11
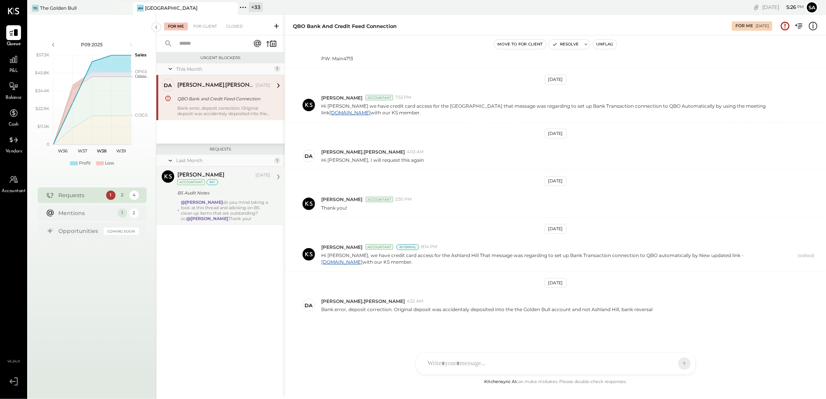
click at [228, 208] on div "@[PERSON_NAME] do you mind taking a look at this thread and advising on BS clea…" at bounding box center [225, 211] width 89 height 22
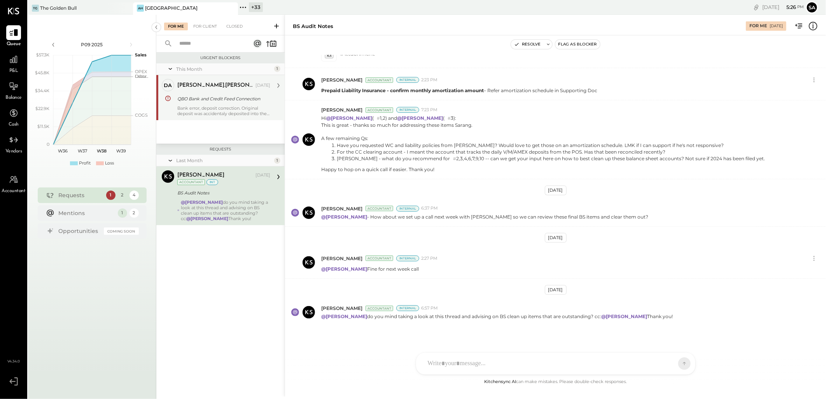
click at [215, 130] on div "This Month 1 da [PERSON_NAME].[PERSON_NAME] Owner [PERSON_NAME].[PERSON_NAME] […" at bounding box center [220, 103] width 128 height 80
click at [219, 102] on div "QBO Bank and Credit Feed Connection" at bounding box center [222, 99] width 91 height 8
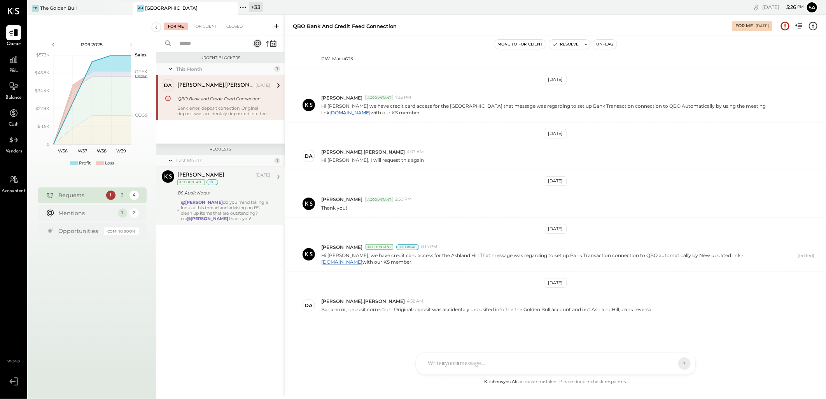
scroll to position [109, 0]
click at [561, 46] on button "Resolve" at bounding box center [565, 44] width 33 height 9
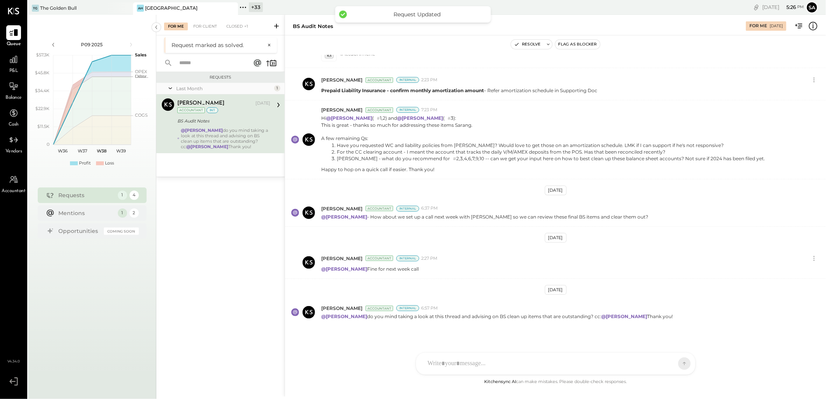
click at [237, 126] on div "[PERSON_NAME] [DATE] Accountant int BS Audit Notes @[PERSON_NAME] do you mind t…" at bounding box center [223, 123] width 93 height 51
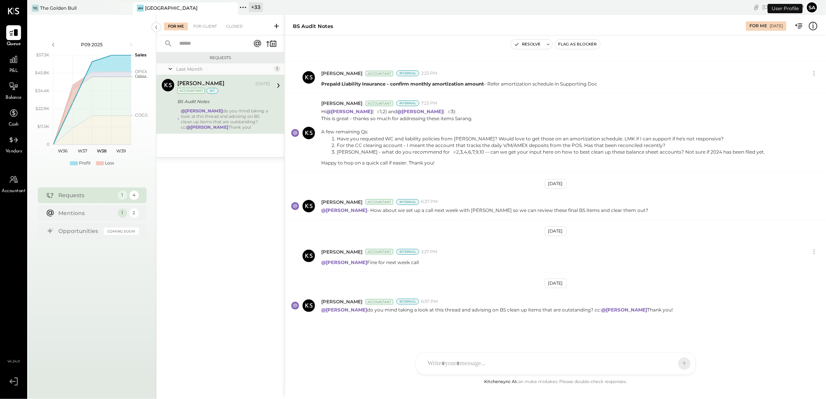
scroll to position [383, 0]
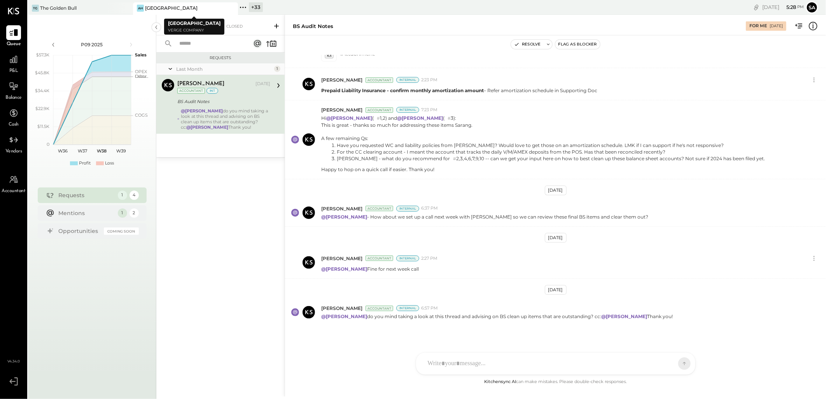
click at [231, 7] on icon at bounding box center [231, 8] width 4 height 4
click at [154, 8] on div "+ 34" at bounding box center [151, 7] width 14 height 10
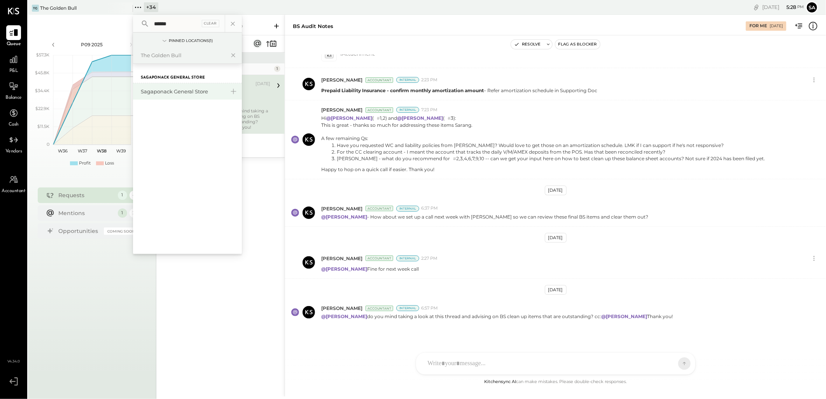
type input "******"
click at [187, 90] on div "Sagaponack General Store" at bounding box center [183, 91] width 84 height 7
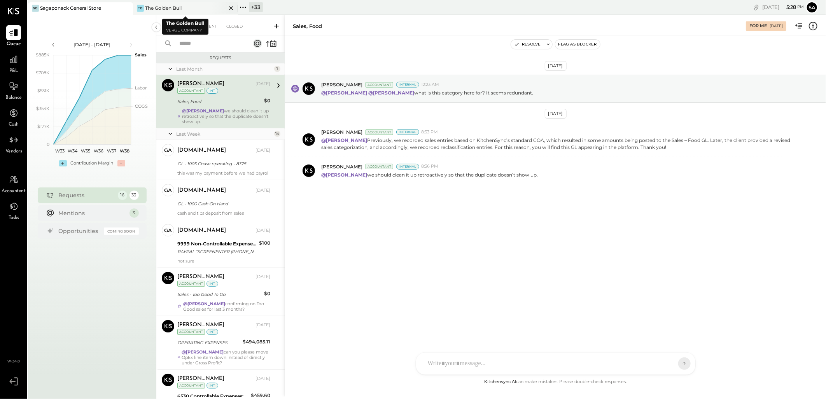
click at [230, 7] on icon at bounding box center [231, 8] width 10 height 9
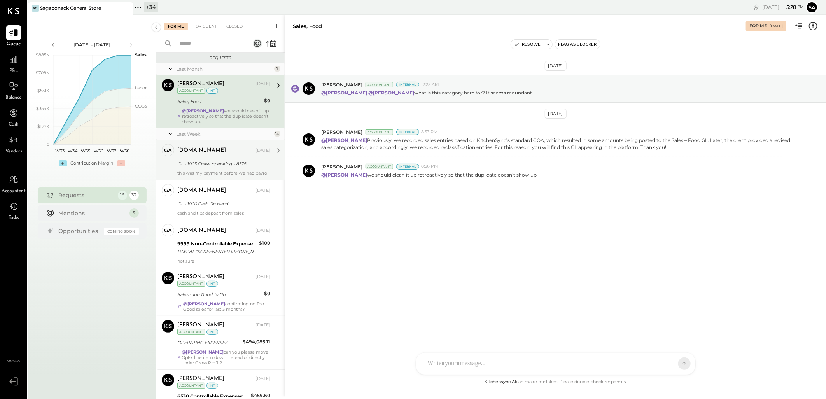
click at [213, 162] on div "GL - 1005 Chase operating - 8378" at bounding box center [222, 164] width 91 height 8
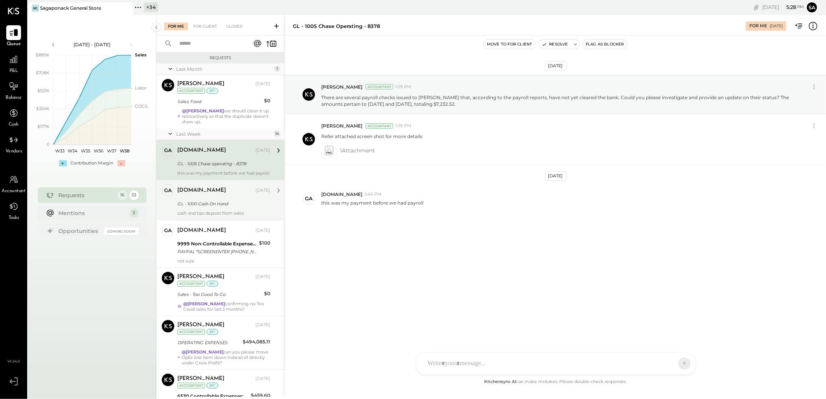
click at [223, 205] on div "GL - 1000 Cash On Hand" at bounding box center [222, 203] width 91 height 9
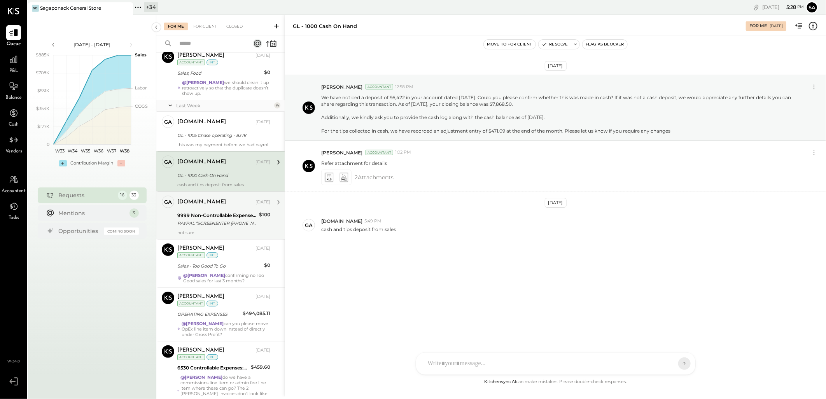
scroll to position [43, 0]
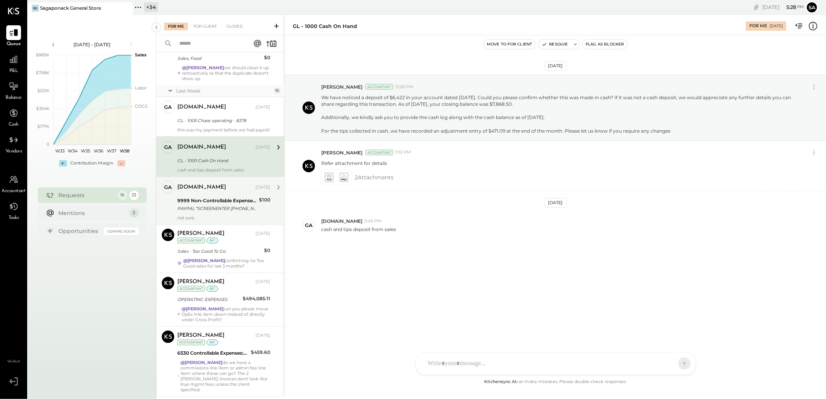
click at [235, 200] on div "gabby.green Sep 12, 2025 9999 Non-Controllable Expenses:Other Income and Expens…" at bounding box center [223, 201] width 93 height 40
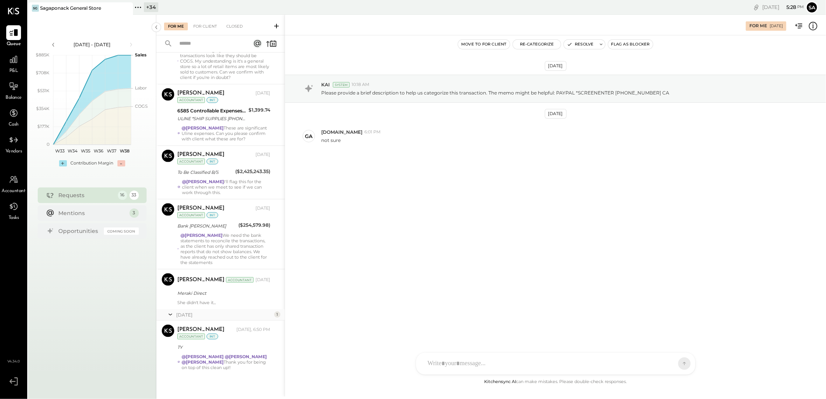
scroll to position [594, 0]
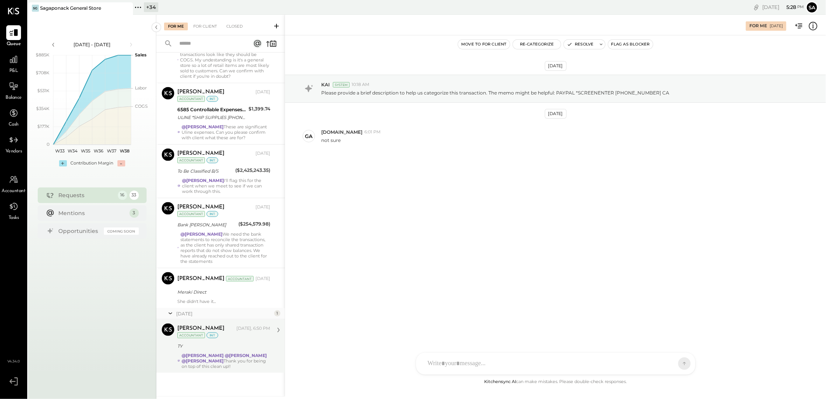
click at [224, 357] on strong "@Ranjankumar Swain" at bounding box center [203, 355] width 42 height 5
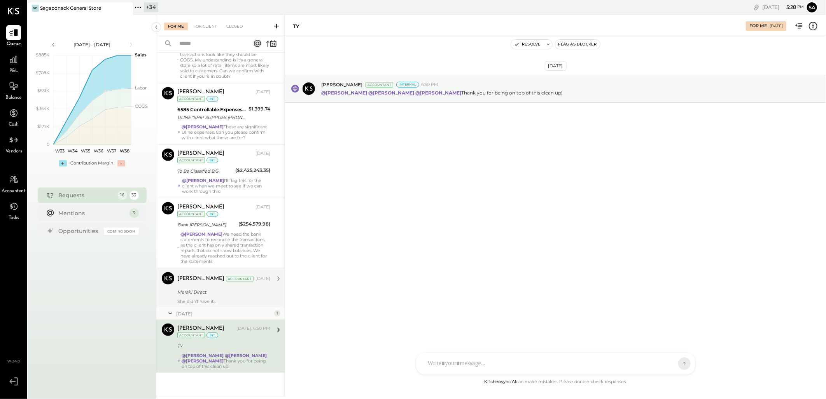
click at [219, 293] on div "Meraki Direct" at bounding box center [222, 292] width 91 height 8
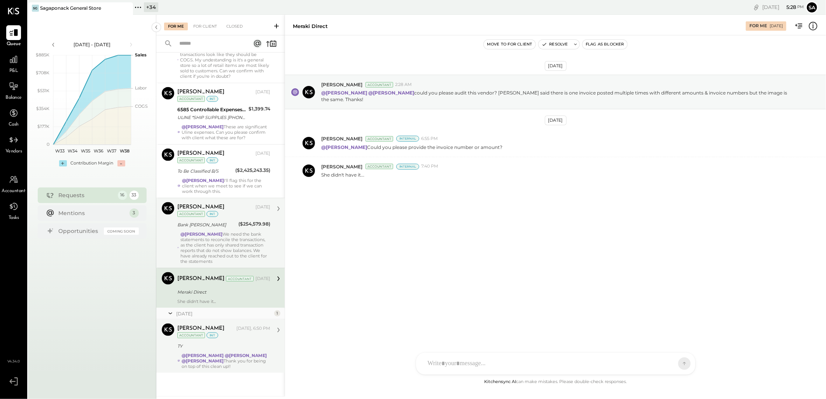
click at [220, 251] on div "@Margot Bloch We need the bank statements to reconcile the transactions, as the…" at bounding box center [226, 248] width 90 height 33
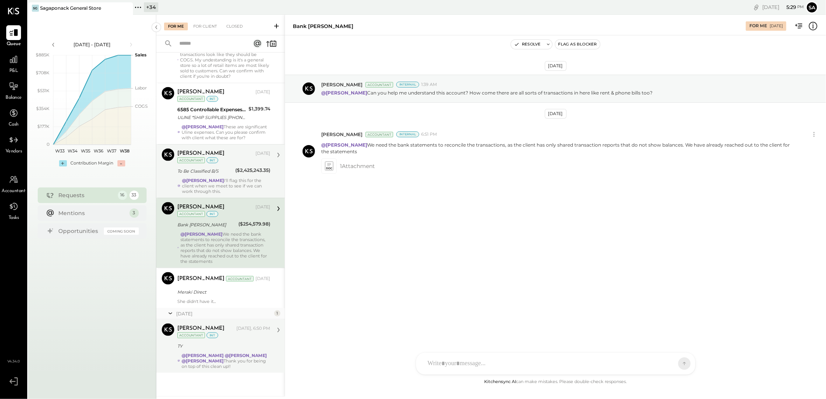
click at [237, 183] on div "@Janvi Soni I'll flag this for the client when we meet to see if we can work th…" at bounding box center [226, 186] width 88 height 16
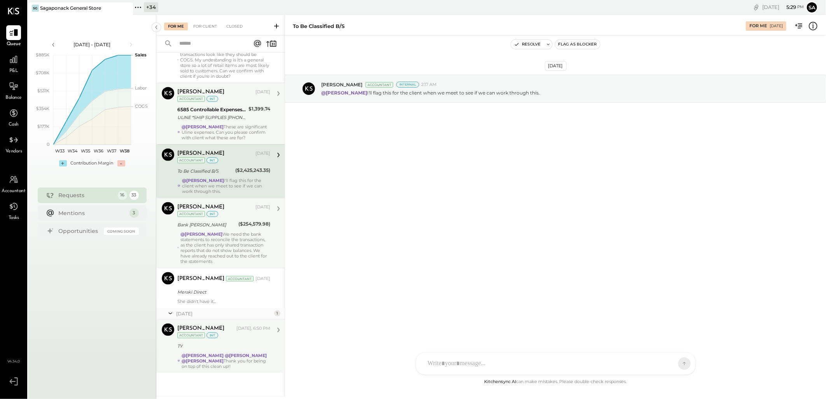
click at [209, 131] on div "@Janvi Soni These are significant Uline expenses. Can you please confirm with c…" at bounding box center [226, 132] width 89 height 16
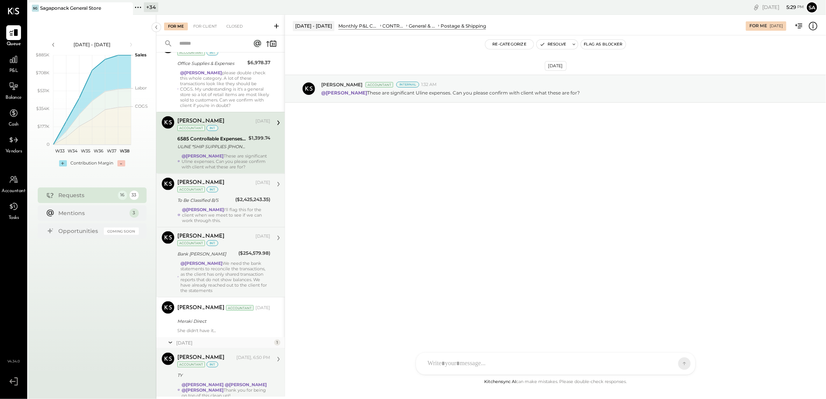
scroll to position [508, 0]
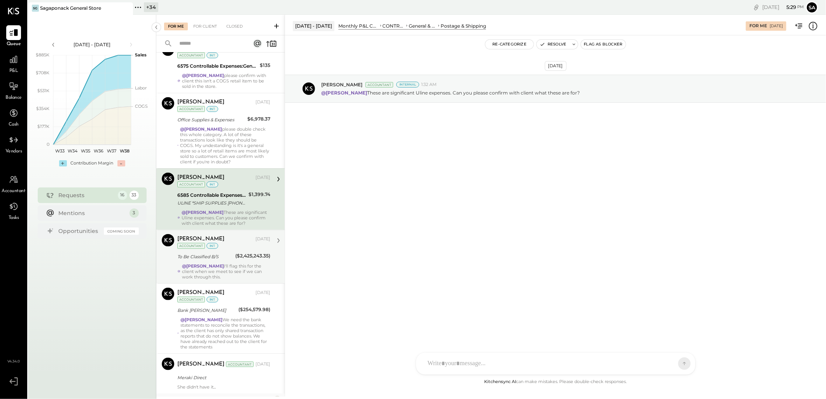
click at [225, 207] on div "ULINE *SHIP SUPPLIES 800-295-5510 WI" at bounding box center [211, 203] width 69 height 8
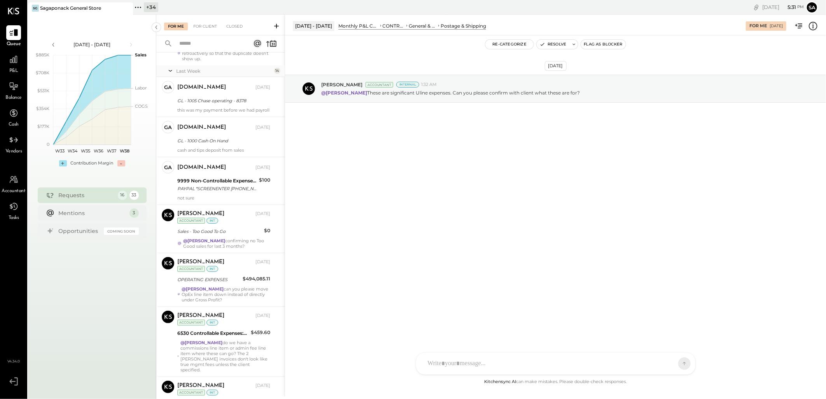
scroll to position [0, 0]
